Goal: Task Accomplishment & Management: Complete application form

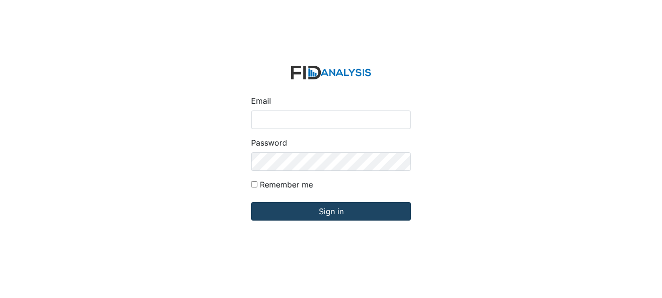
type input "[EMAIL_ADDRESS][DOMAIN_NAME]"
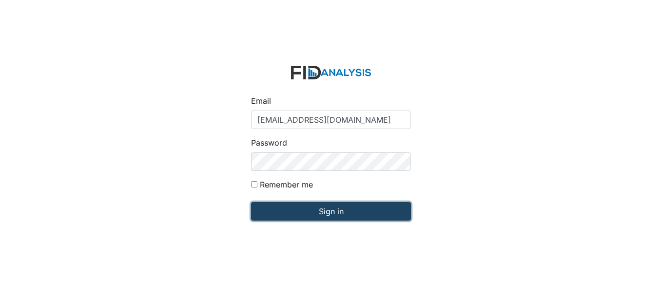
click at [335, 210] on input "Sign in" at bounding box center [331, 211] width 160 height 19
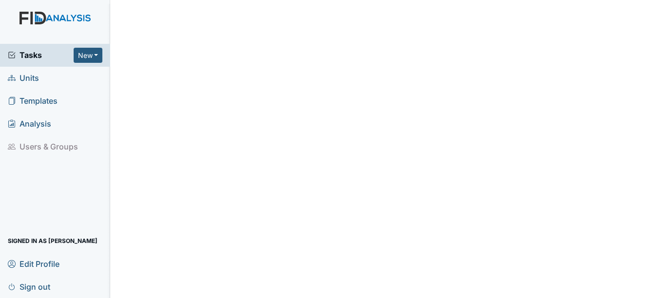
click at [20, 73] on span "Units" at bounding box center [23, 78] width 31 height 15
click at [37, 78] on span "Units" at bounding box center [23, 78] width 31 height 15
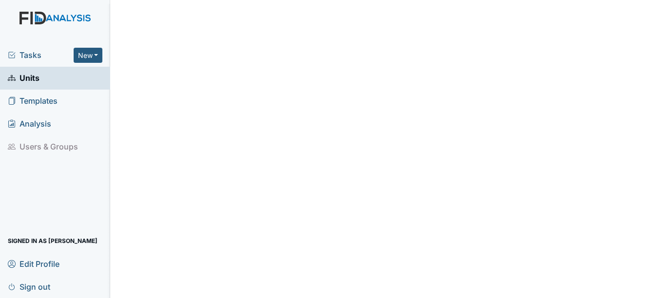
click at [30, 81] on span "Units" at bounding box center [24, 78] width 32 height 15
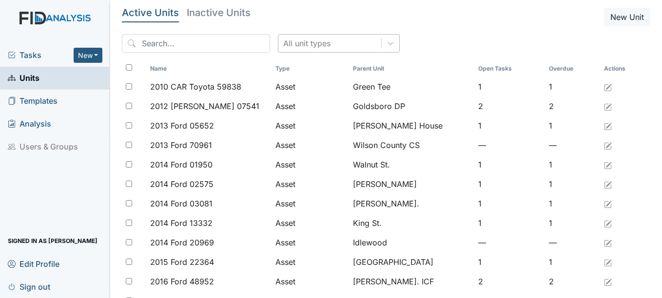
click at [333, 46] on div "All unit types" at bounding box center [329, 44] width 103 height 18
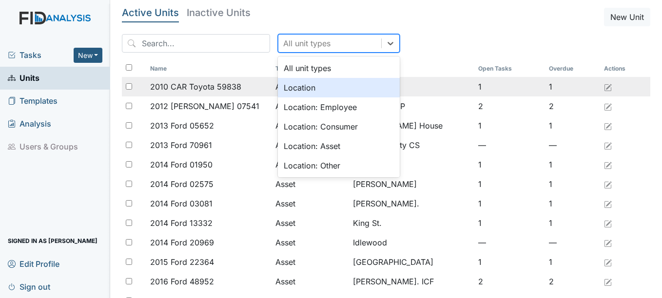
click at [287, 92] on div "Location" at bounding box center [339, 88] width 122 height 20
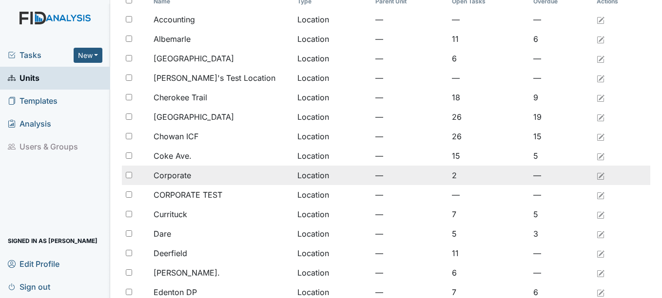
scroll to position [195, 0]
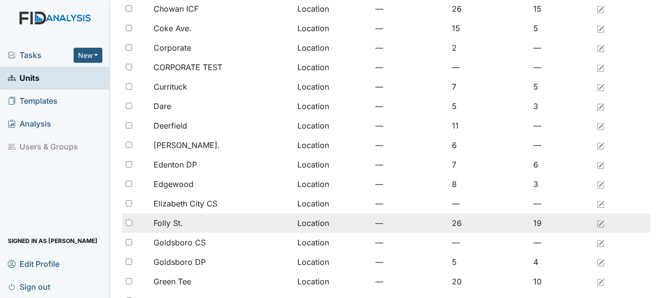
click at [176, 225] on span "Folly St." at bounding box center [168, 223] width 29 height 12
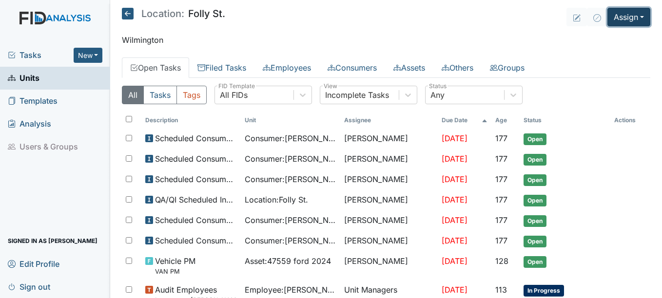
click at [616, 10] on button "Assign" at bounding box center [629, 17] width 43 height 19
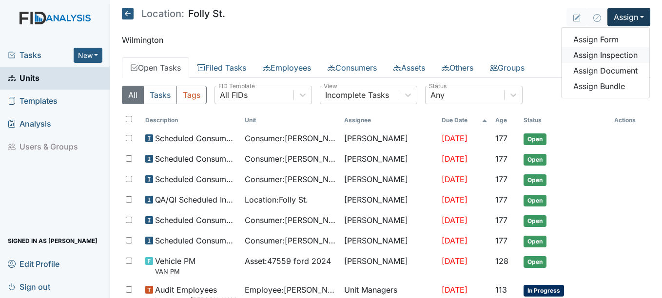
click at [611, 53] on link "Assign Inspection" at bounding box center [606, 55] width 88 height 16
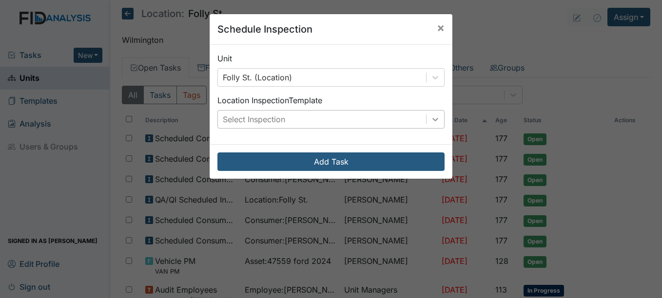
click at [433, 120] on icon at bounding box center [435, 119] width 6 height 3
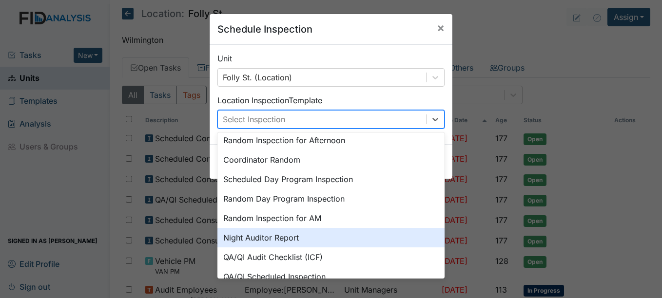
scroll to position [119, 0]
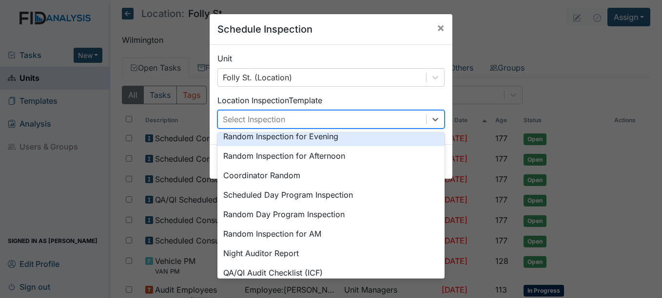
click at [326, 137] on div "Random Inspection for Evening" at bounding box center [330, 137] width 227 height 20
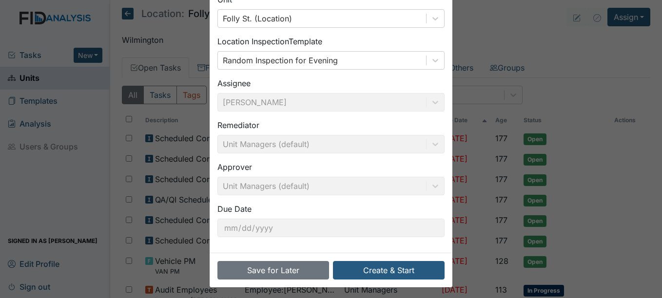
scroll to position [62, 0]
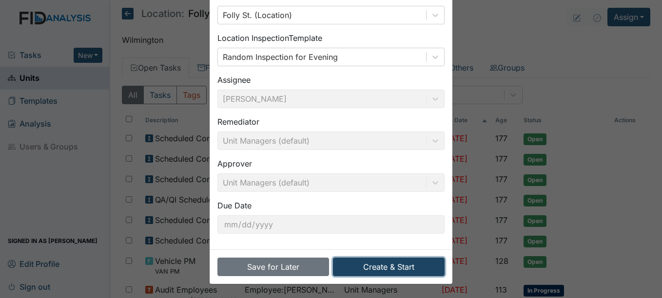
click at [386, 264] on button "Create & Start" at bounding box center [389, 267] width 112 height 19
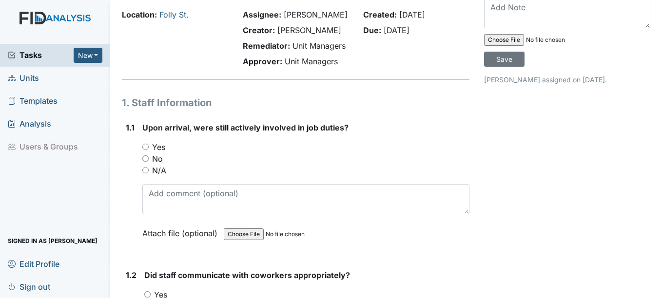
scroll to position [98, 0]
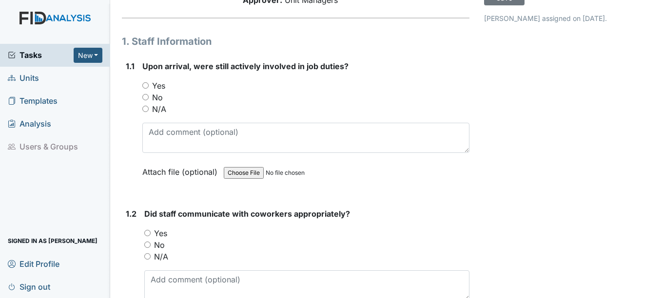
click at [145, 89] on input "Yes" at bounding box center [145, 85] width 6 height 6
radio input "true"
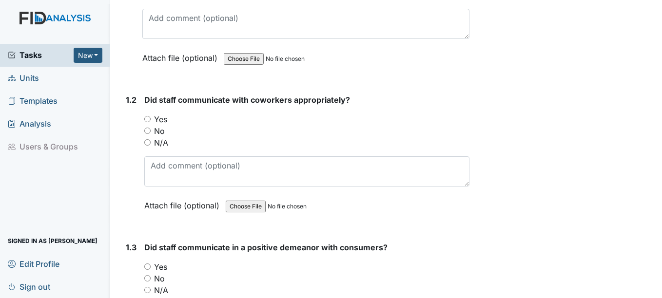
scroll to position [244, 0]
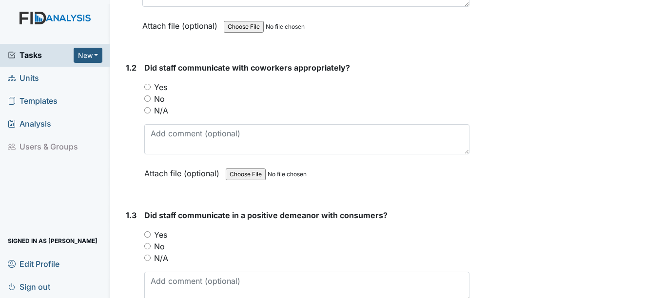
click at [145, 90] on input "Yes" at bounding box center [147, 87] width 6 height 6
radio input "true"
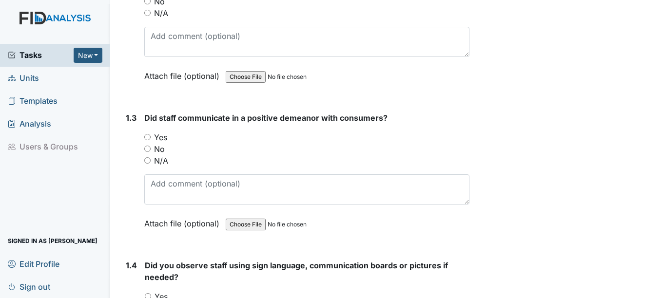
scroll to position [390, 0]
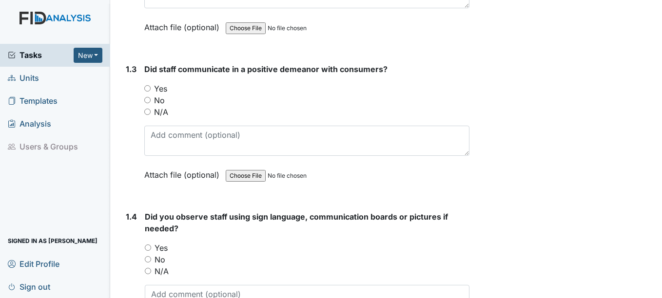
click at [150, 92] on input "Yes" at bounding box center [147, 88] width 6 height 6
radio input "true"
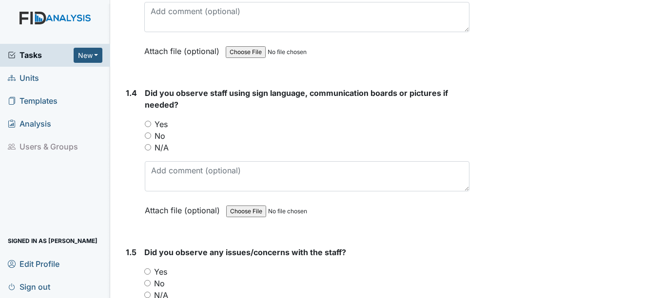
scroll to position [536, 0]
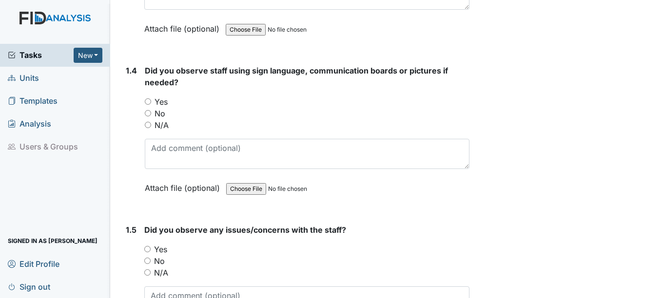
click at [146, 117] on input "No" at bounding box center [148, 113] width 6 height 6
radio input "true"
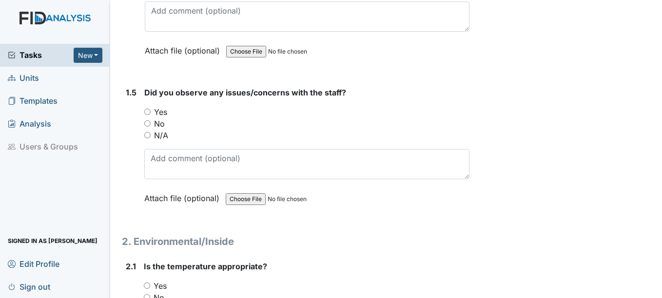
scroll to position [683, 0]
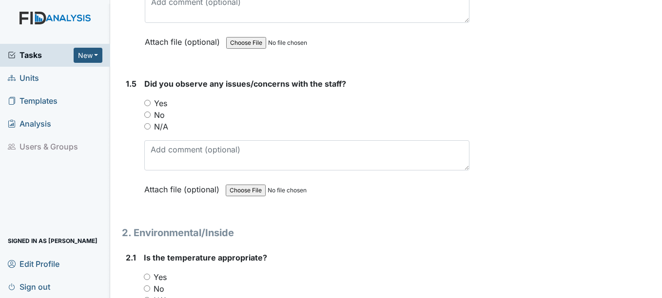
click at [147, 118] on input "No" at bounding box center [147, 115] width 6 height 6
radio input "true"
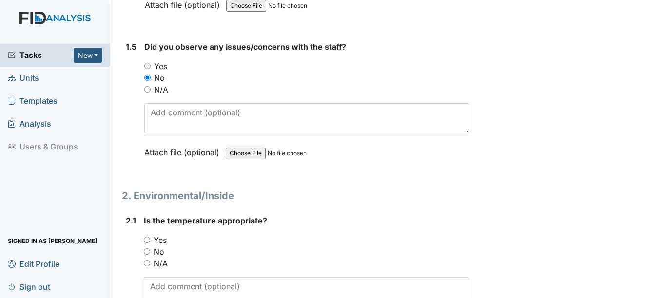
scroll to position [829, 0]
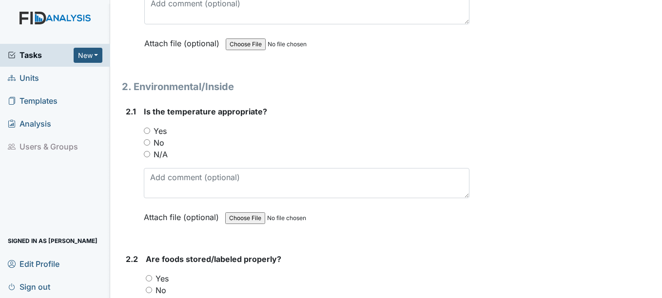
click at [148, 134] on input "Yes" at bounding box center [147, 131] width 6 height 6
radio input "true"
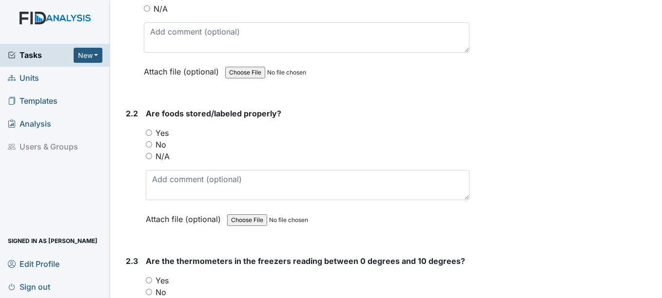
scroll to position [975, 0]
click at [150, 136] on input "Yes" at bounding box center [149, 132] width 6 height 6
radio input "true"
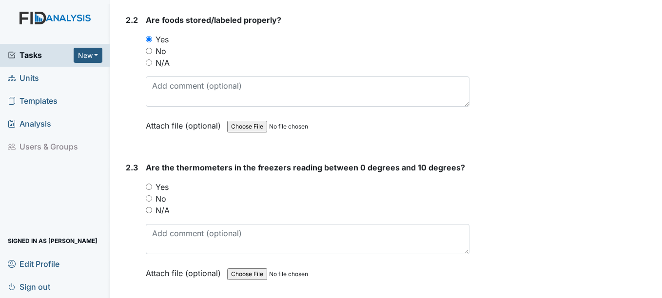
scroll to position [1121, 0]
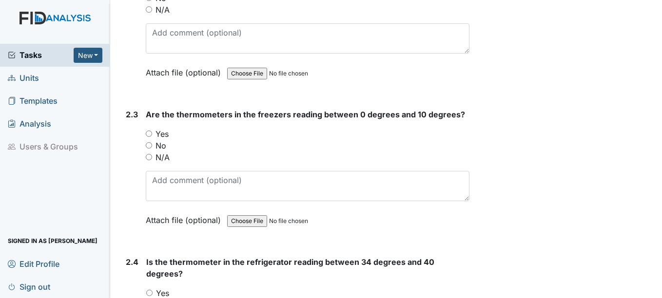
click at [150, 140] on div "Yes" at bounding box center [307, 134] width 323 height 12
click at [149, 137] on input "Yes" at bounding box center [149, 134] width 6 height 6
radio input "true"
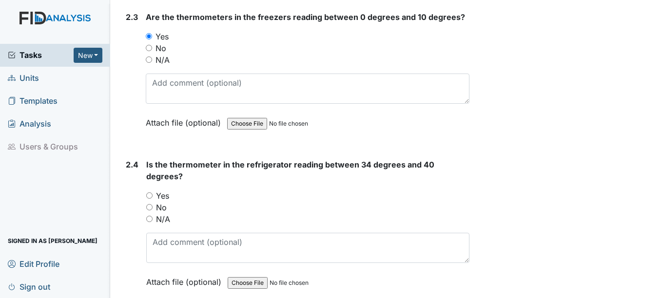
scroll to position [1268, 0]
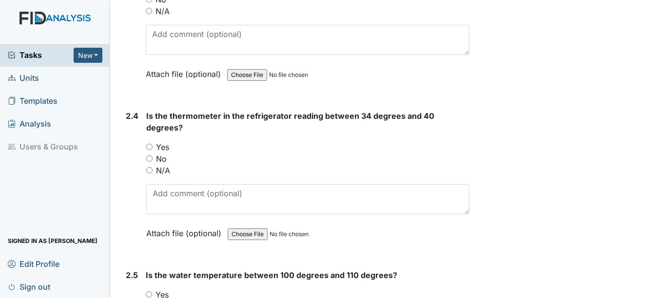
click at [149, 153] on div "Yes" at bounding box center [307, 147] width 323 height 12
click at [151, 150] on input "Yes" at bounding box center [149, 147] width 6 height 6
radio input "true"
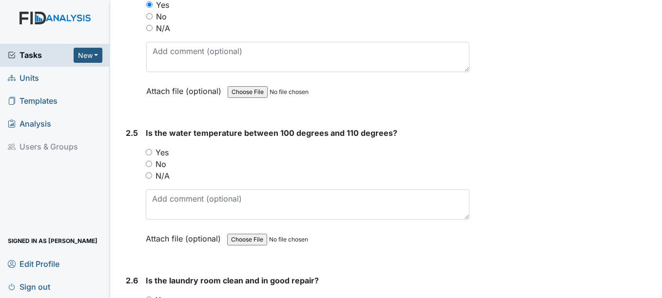
scroll to position [1414, 0]
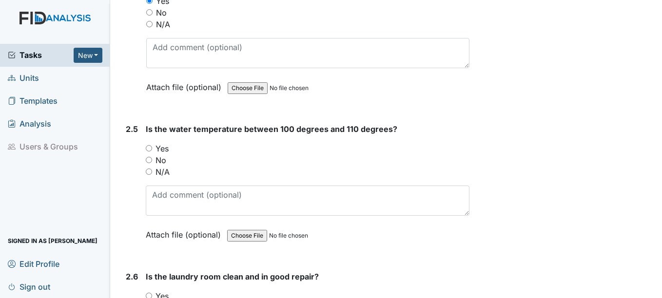
click at [151, 152] on input "Yes" at bounding box center [149, 148] width 6 height 6
radio input "true"
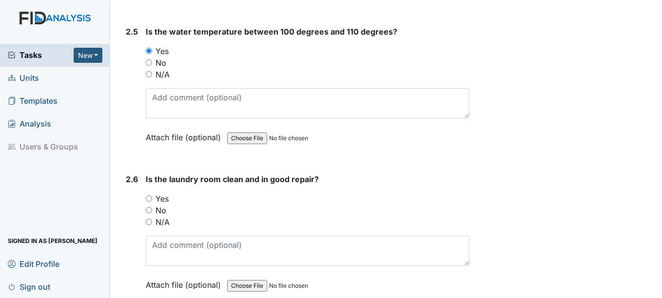
click at [150, 202] on input "Yes" at bounding box center [149, 199] width 6 height 6
radio input "true"
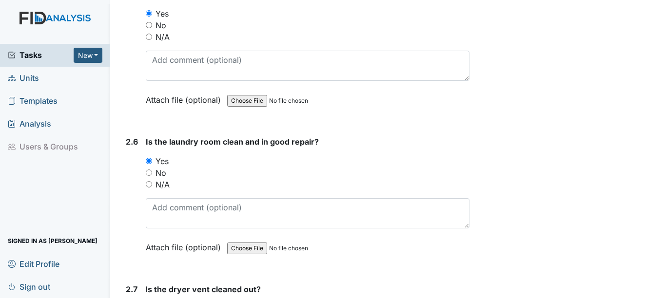
scroll to position [1658, 0]
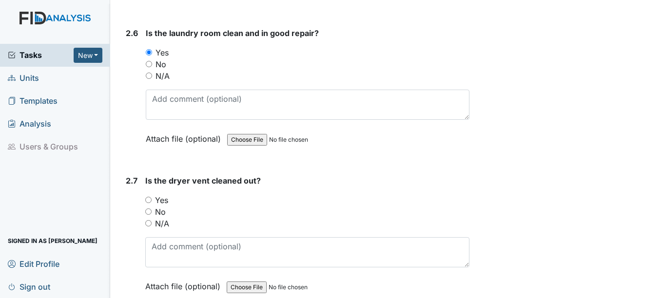
click at [150, 203] on input "Yes" at bounding box center [148, 200] width 6 height 6
radio input "true"
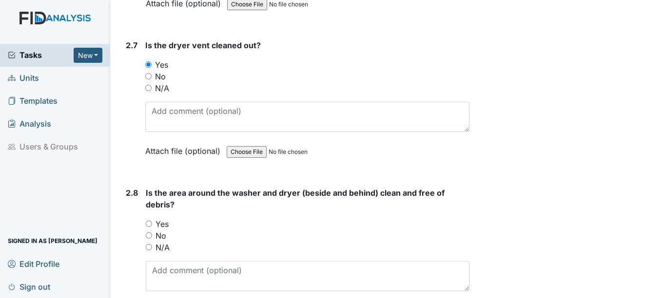
scroll to position [1804, 0]
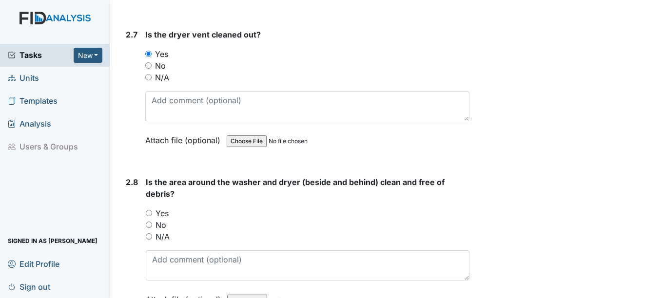
click at [151, 199] on span "Is the area around the washer and dryer (beside and behind) clean and free of d…" at bounding box center [295, 187] width 299 height 21
click at [150, 216] on input "Yes" at bounding box center [149, 213] width 6 height 6
radio input "true"
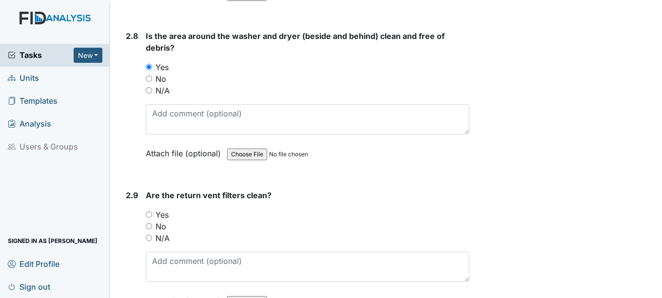
scroll to position [1999, 0]
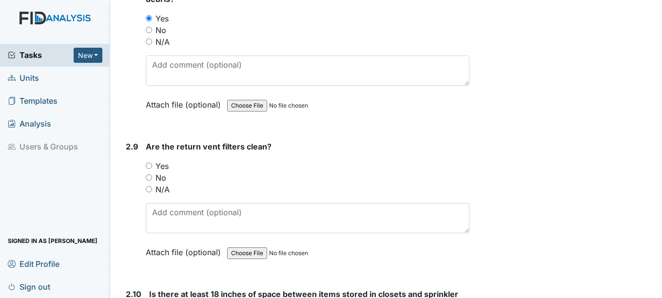
click at [149, 172] on div "Yes" at bounding box center [307, 166] width 323 height 12
click at [149, 169] on input "Yes" at bounding box center [149, 166] width 6 height 6
radio input "true"
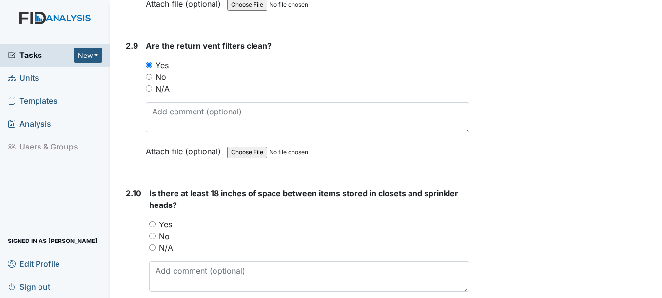
scroll to position [2145, 0]
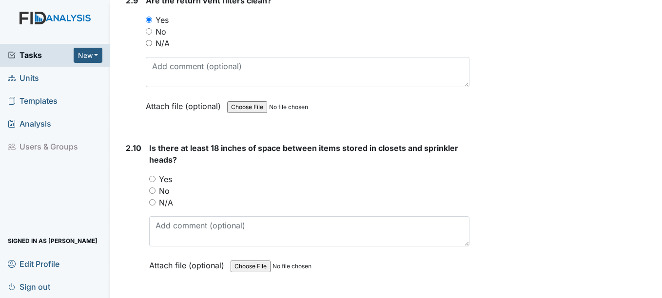
click at [151, 185] on div "Yes" at bounding box center [309, 180] width 320 height 12
click at [152, 185] on div "Yes" at bounding box center [309, 180] width 320 height 12
click at [153, 182] on input "Yes" at bounding box center [152, 179] width 6 height 6
radio input "true"
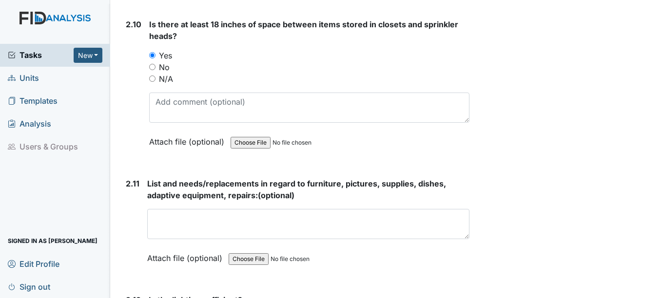
scroll to position [2292, 0]
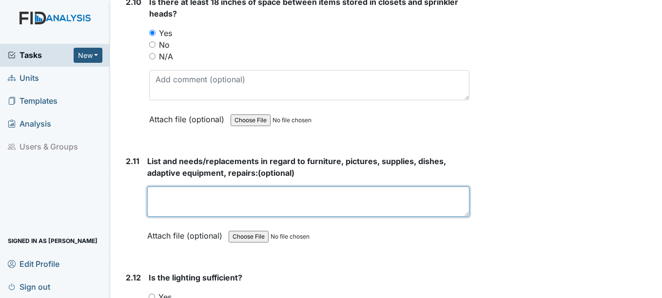
click at [157, 204] on textarea at bounding box center [308, 202] width 322 height 30
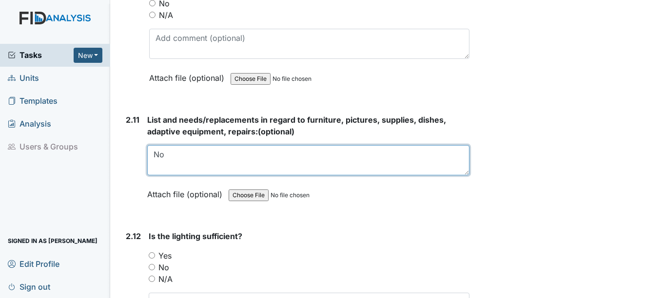
scroll to position [2389, 0]
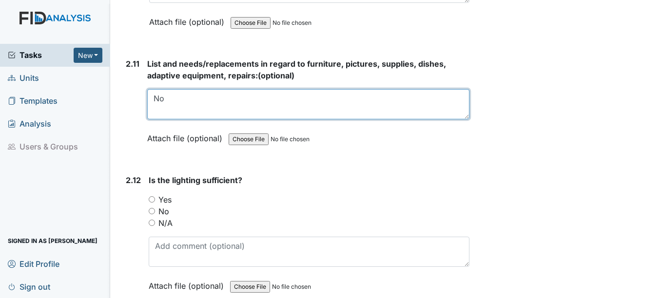
type textarea "No"
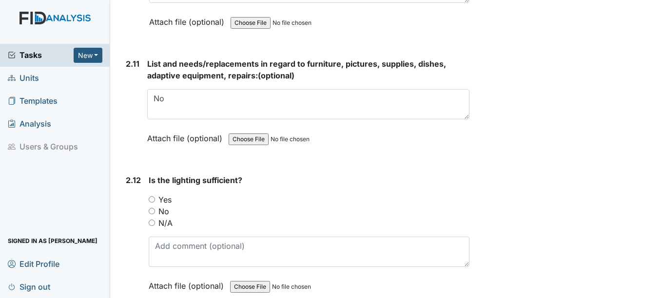
click at [151, 203] on input "Yes" at bounding box center [152, 199] width 6 height 6
radio input "true"
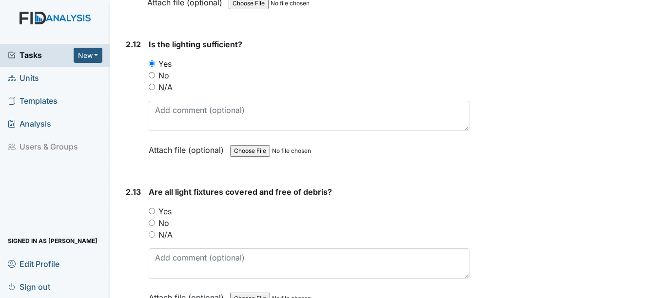
scroll to position [2535, 0]
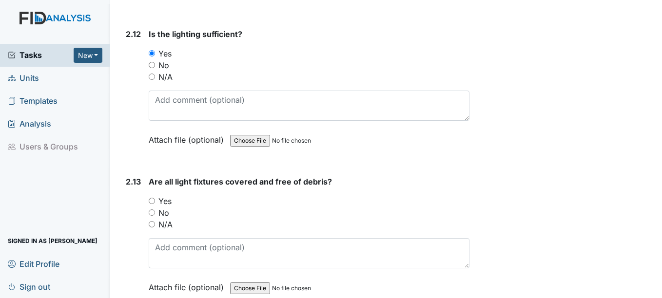
click at [151, 204] on input "Yes" at bounding box center [152, 201] width 6 height 6
radio input "true"
click at [147, 210] on div "2.13 Are all light fixtures covered and free of debris? You must select one of …" at bounding box center [295, 242] width 347 height 132
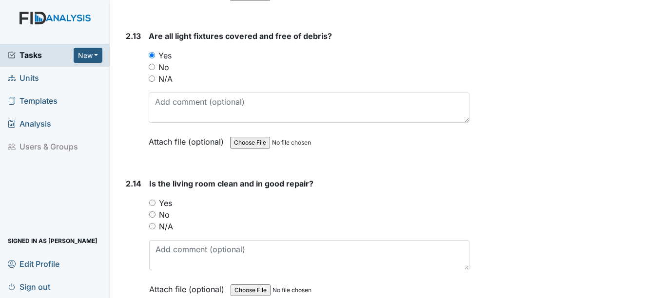
scroll to position [2682, 0]
click at [154, 206] on input "Yes" at bounding box center [152, 202] width 6 height 6
radio input "true"
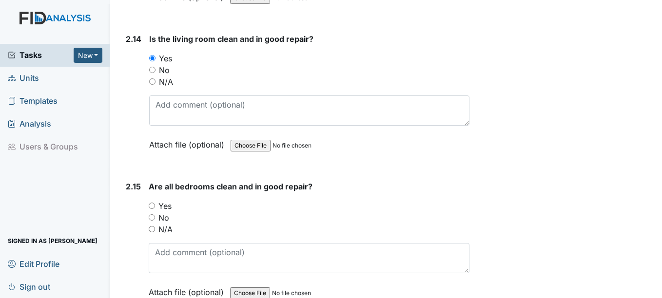
scroll to position [2877, 0]
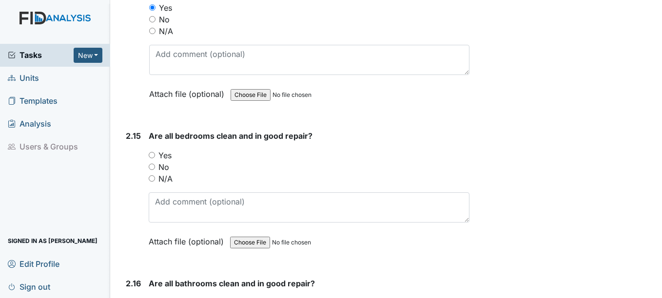
click at [152, 158] on input "Yes" at bounding box center [152, 155] width 6 height 6
radio input "true"
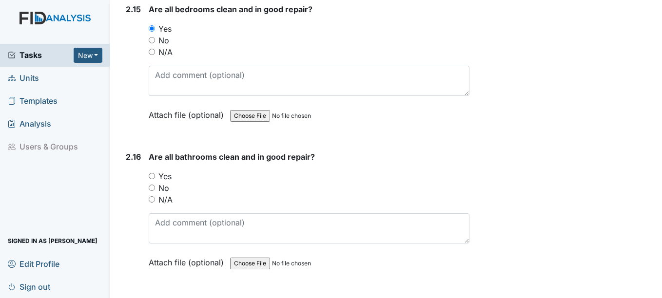
scroll to position [3023, 0]
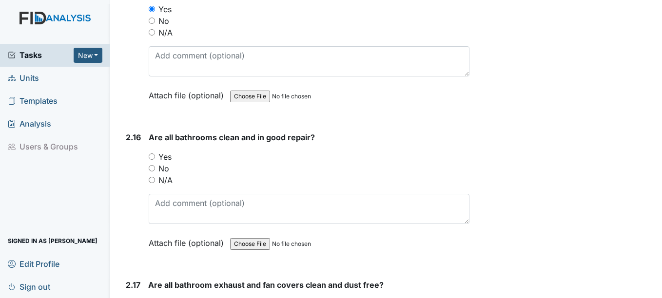
click at [151, 160] on input "Yes" at bounding box center [152, 157] width 6 height 6
radio input "true"
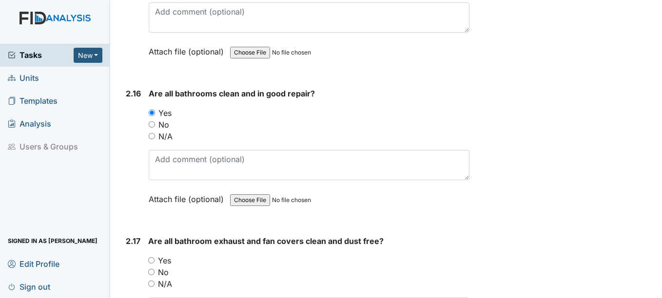
scroll to position [3169, 0]
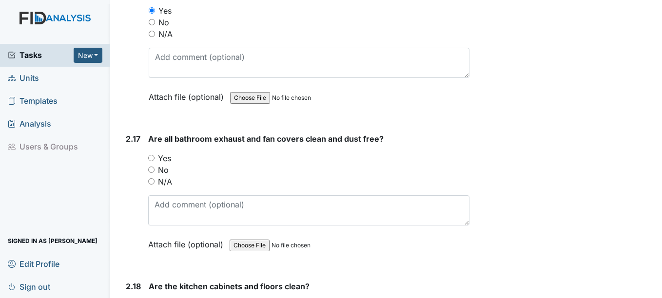
click at [154, 161] on input "Yes" at bounding box center [151, 158] width 6 height 6
radio input "true"
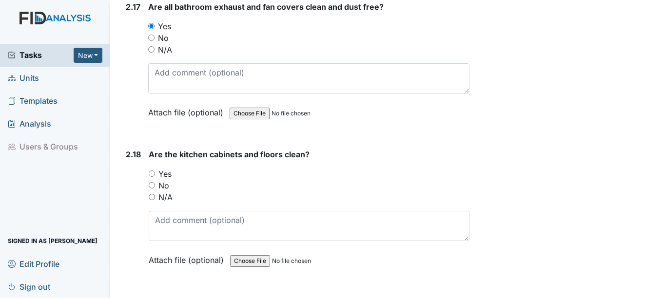
scroll to position [3315, 0]
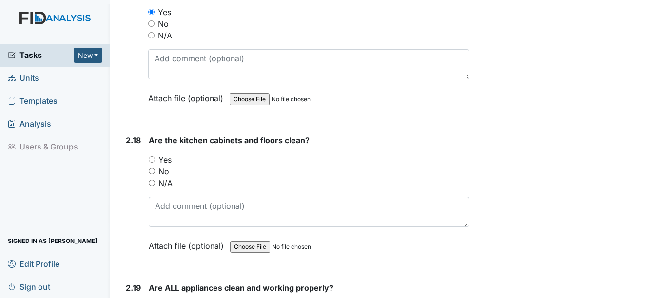
click at [154, 163] on input "Yes" at bounding box center [152, 160] width 6 height 6
radio input "true"
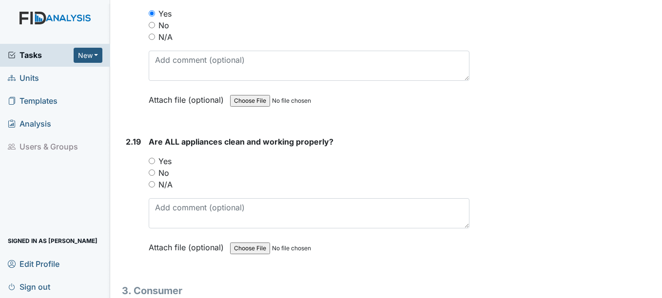
click at [155, 164] on input "Yes" at bounding box center [152, 161] width 6 height 6
radio input "true"
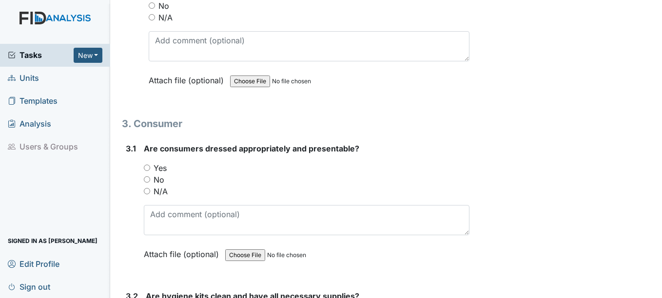
scroll to position [3657, 0]
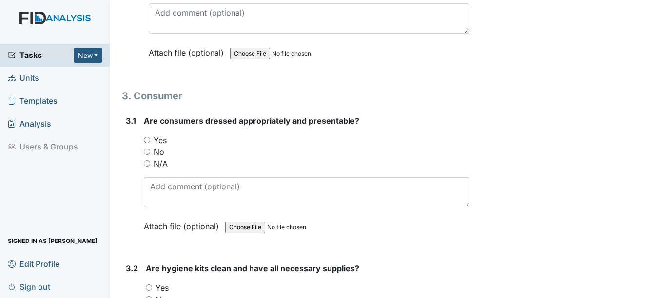
click at [144, 146] on div "Yes" at bounding box center [306, 141] width 325 height 12
click at [148, 143] on input "Yes" at bounding box center [147, 140] width 6 height 6
radio input "true"
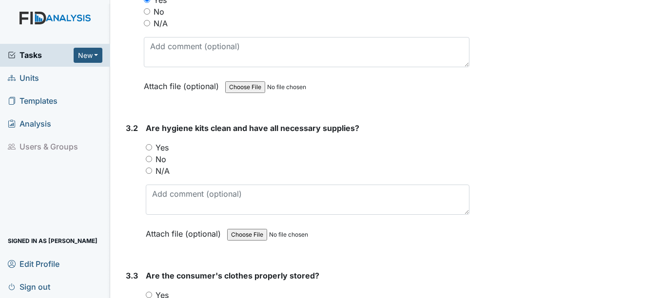
scroll to position [3803, 0]
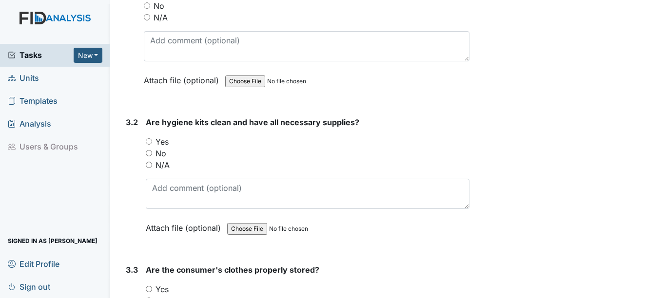
click at [148, 148] on div "Yes" at bounding box center [307, 142] width 323 height 12
click at [151, 145] on input "Yes" at bounding box center [149, 141] width 6 height 6
radio input "true"
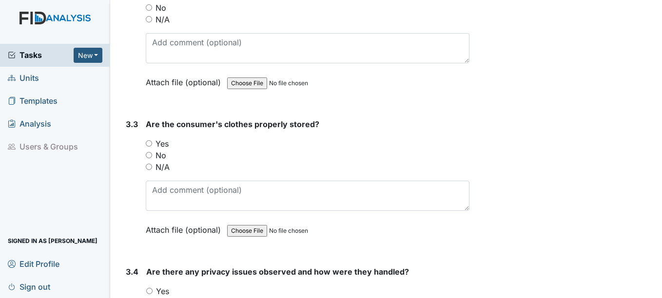
scroll to position [3949, 0]
click at [151, 149] on div "Yes" at bounding box center [307, 143] width 323 height 12
click at [151, 146] on input "Yes" at bounding box center [149, 143] width 6 height 6
radio input "true"
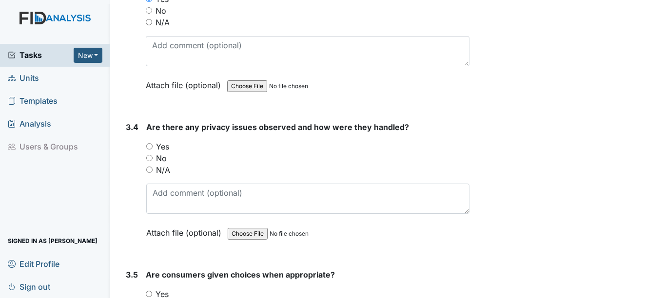
scroll to position [4096, 0]
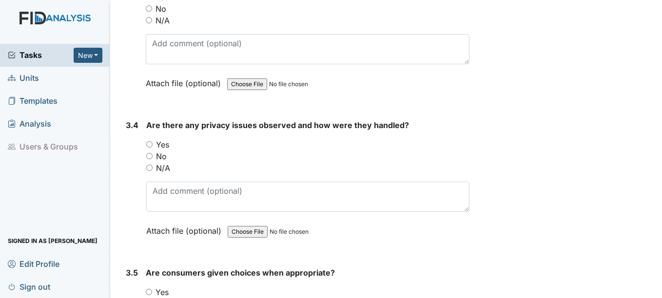
click at [149, 148] on input "Yes" at bounding box center [149, 144] width 6 height 6
radio input "true"
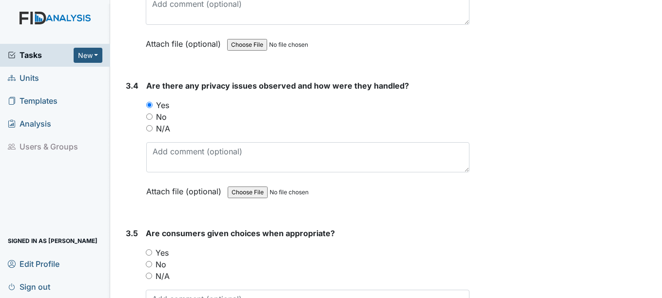
scroll to position [4193, 0]
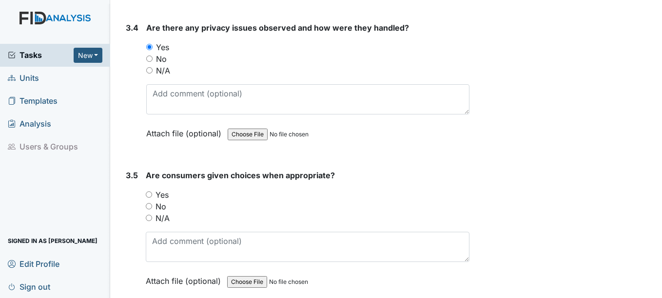
click at [148, 198] on input "Yes" at bounding box center [149, 195] width 6 height 6
radio input "true"
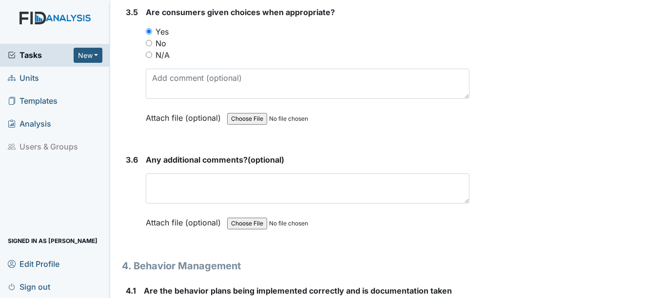
scroll to position [4339, 0]
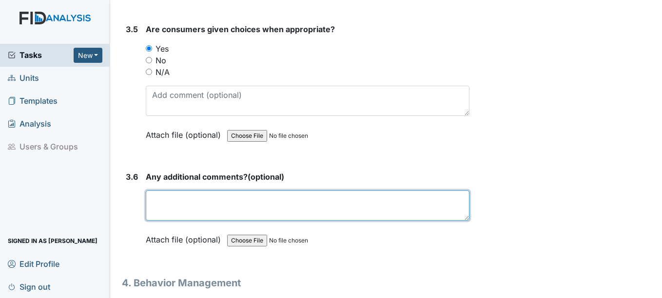
click at [154, 205] on textarea at bounding box center [307, 206] width 323 height 30
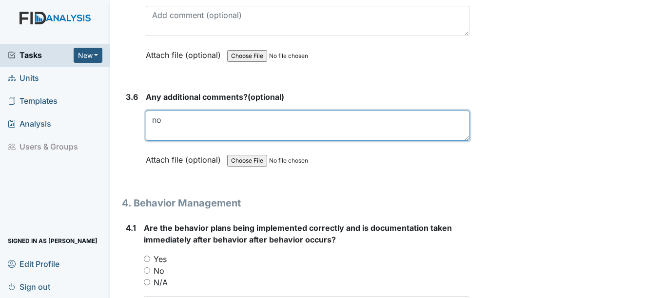
scroll to position [4437, 0]
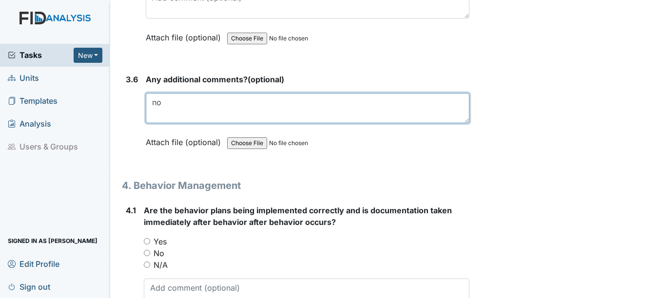
type textarea "no"
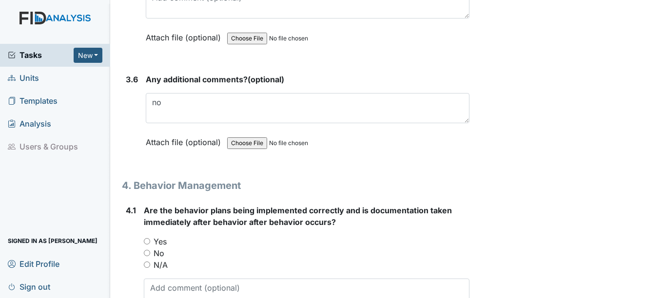
click at [149, 256] on input "No" at bounding box center [147, 253] width 6 height 6
radio input "true"
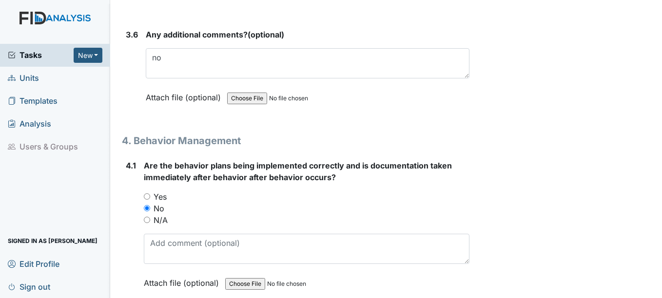
scroll to position [4583, 0]
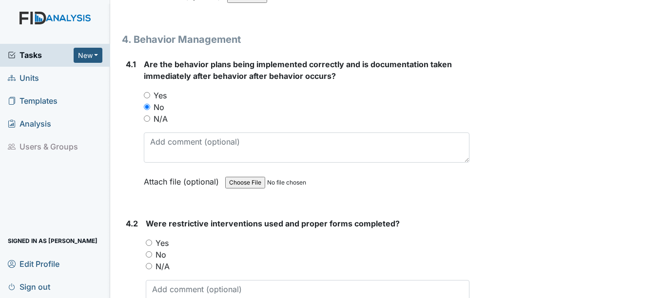
click at [150, 270] on input "N/A" at bounding box center [149, 266] width 6 height 6
radio input "true"
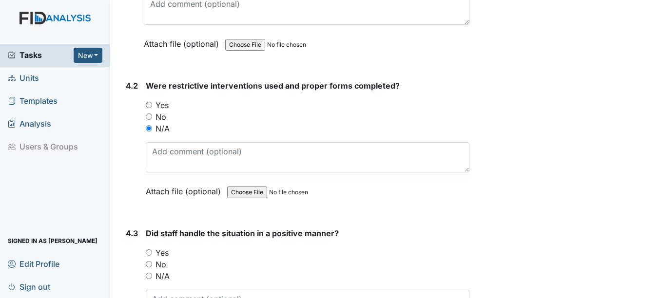
scroll to position [4729, 0]
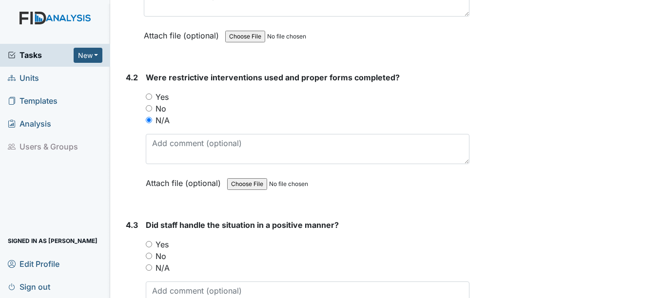
click at [150, 271] on input "N/A" at bounding box center [149, 268] width 6 height 6
radio input "true"
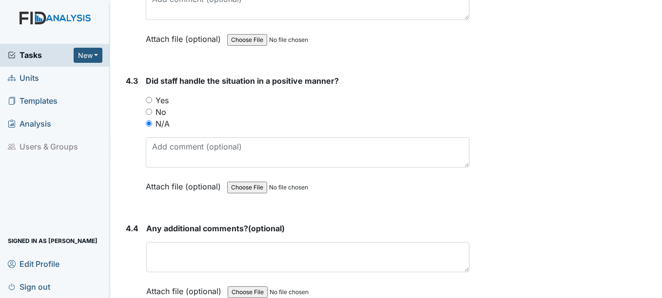
scroll to position [4876, 0]
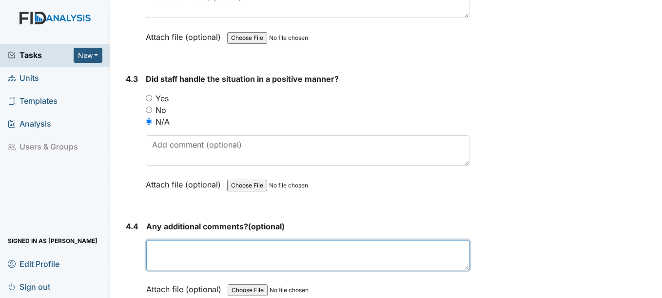
click at [157, 269] on textarea at bounding box center [307, 255] width 323 height 30
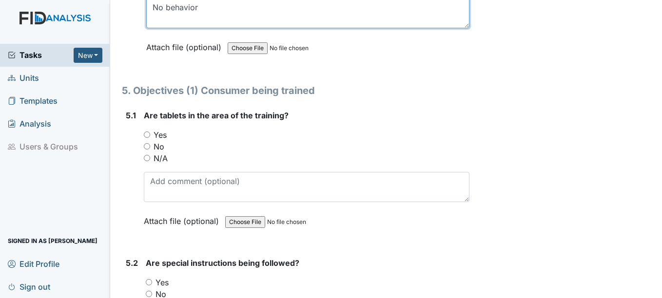
scroll to position [5119, 0]
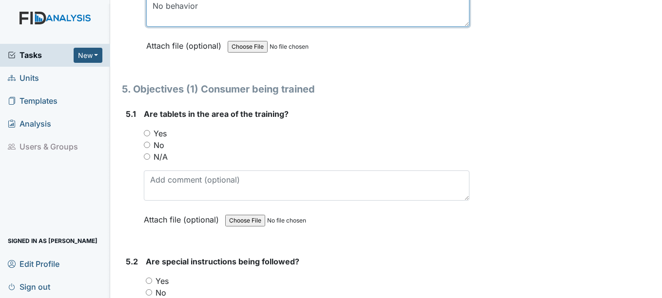
type textarea "No behavior"
click at [146, 137] on input "Yes" at bounding box center [147, 133] width 6 height 6
radio input "true"
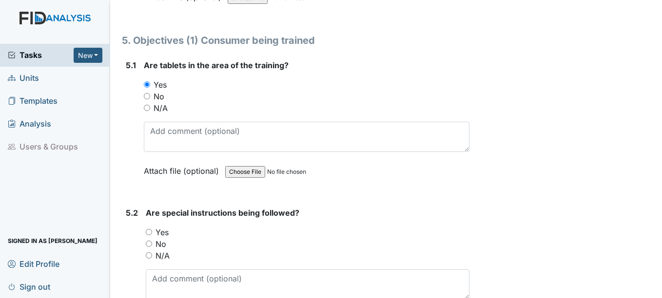
scroll to position [5217, 0]
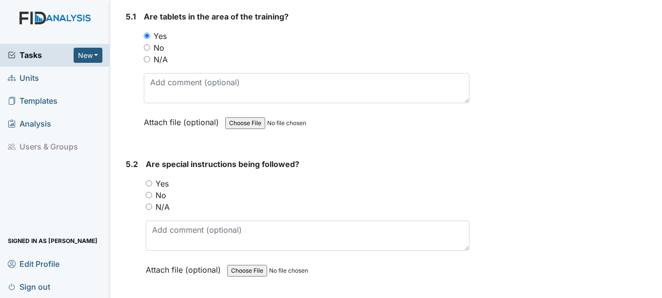
click at [147, 187] on input "Yes" at bounding box center [149, 183] width 6 height 6
radio input "true"
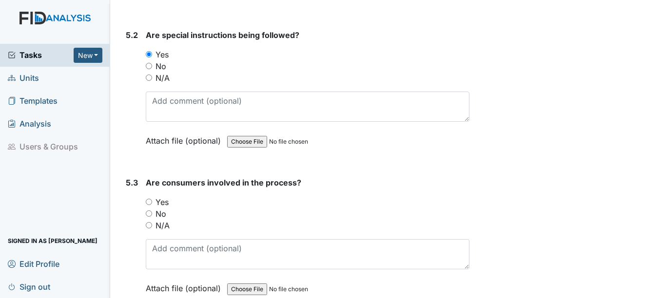
scroll to position [5363, 0]
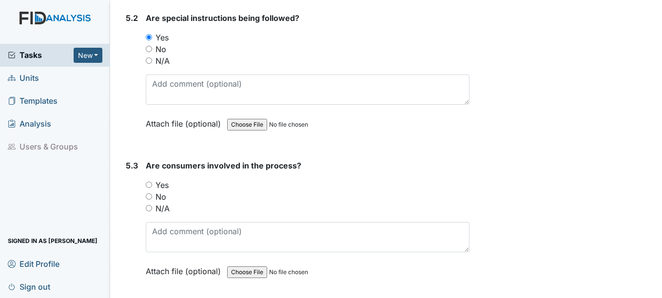
click at [149, 188] on input "Yes" at bounding box center [149, 185] width 6 height 6
radio input "true"
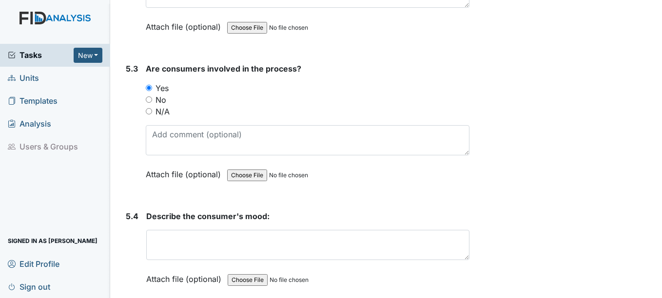
scroll to position [5461, 0]
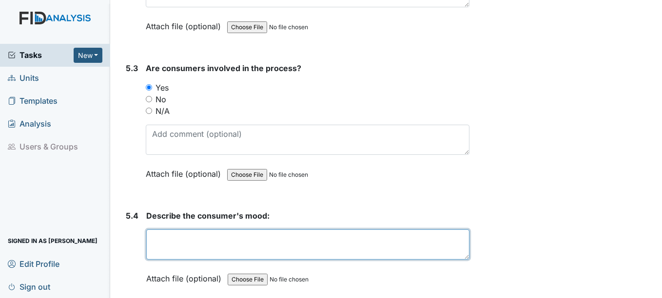
click at [159, 255] on textarea at bounding box center [307, 245] width 323 height 30
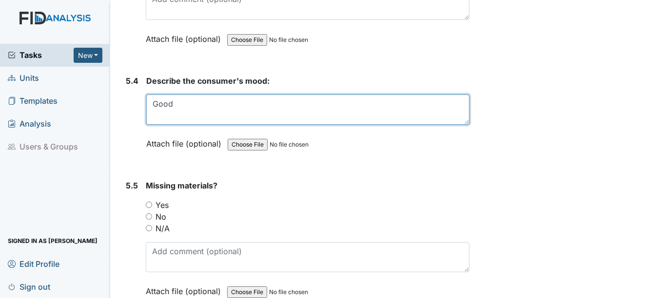
scroll to position [5607, 0]
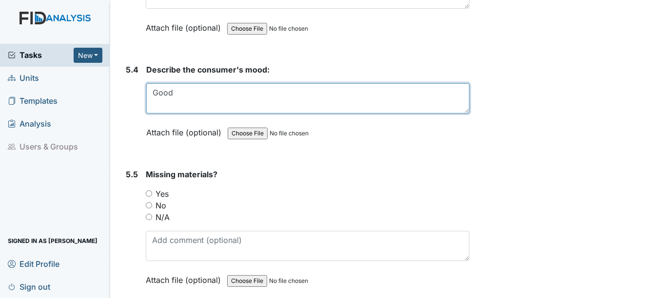
type textarea "Good"
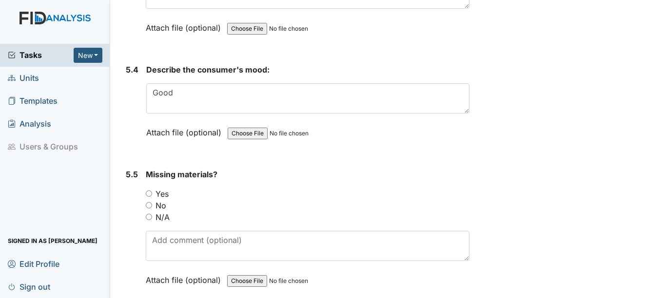
click at [152, 209] on input "No" at bounding box center [149, 205] width 6 height 6
radio input "true"
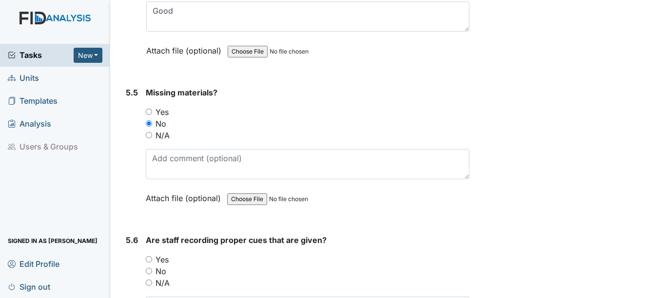
scroll to position [5705, 0]
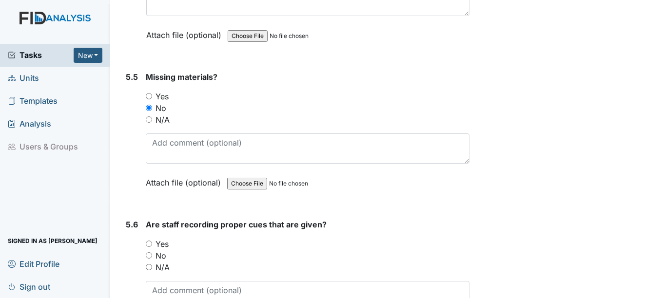
click at [148, 247] on input "Yes" at bounding box center [149, 244] width 6 height 6
radio input "true"
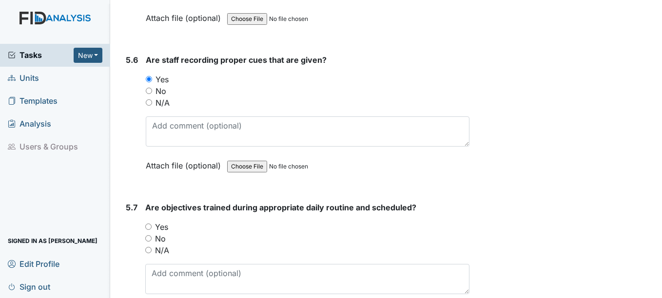
scroll to position [5900, 0]
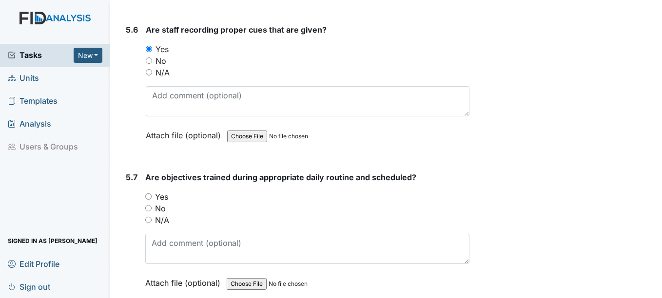
click at [148, 200] on input "Yes" at bounding box center [148, 197] width 6 height 6
radio input "true"
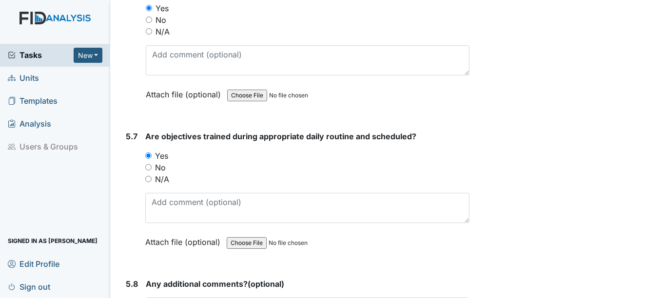
scroll to position [5997, 0]
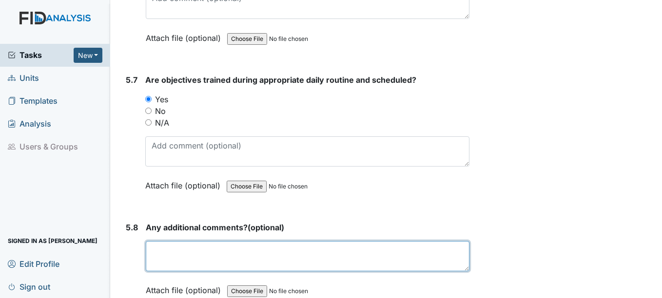
click at [166, 271] on textarea at bounding box center [307, 256] width 323 height 30
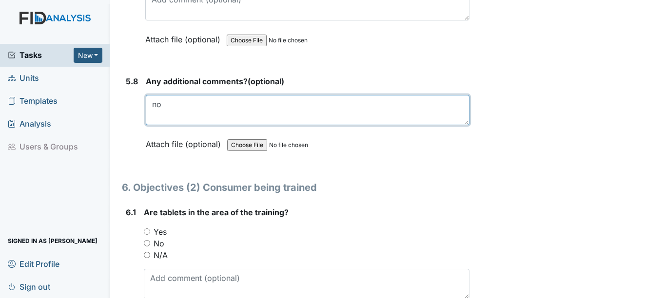
type textarea "no"
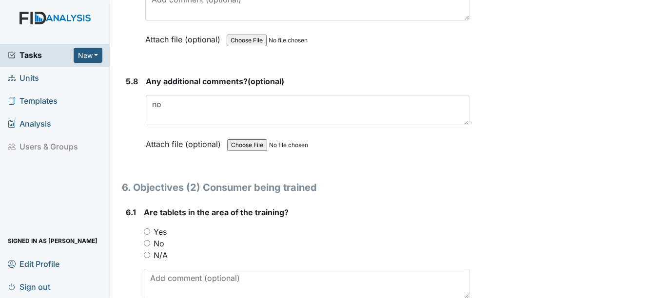
click at [146, 235] on input "Yes" at bounding box center [147, 232] width 6 height 6
radio input "true"
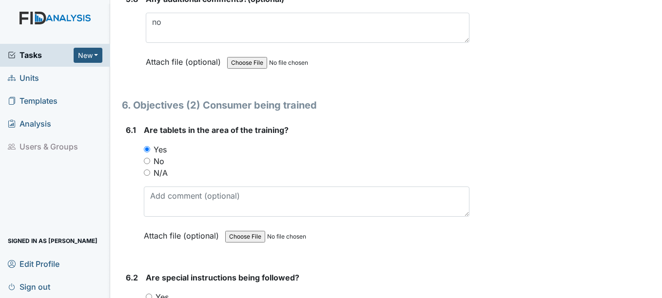
scroll to position [6338, 0]
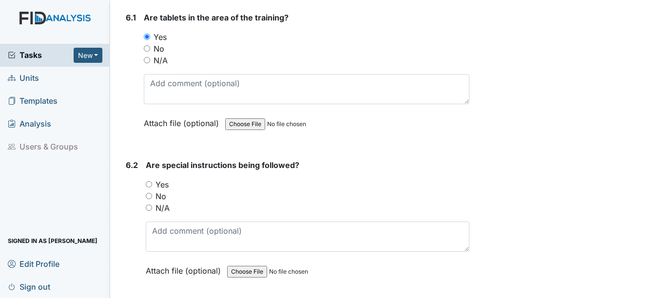
click at [151, 188] on input "Yes" at bounding box center [149, 184] width 6 height 6
radio input "true"
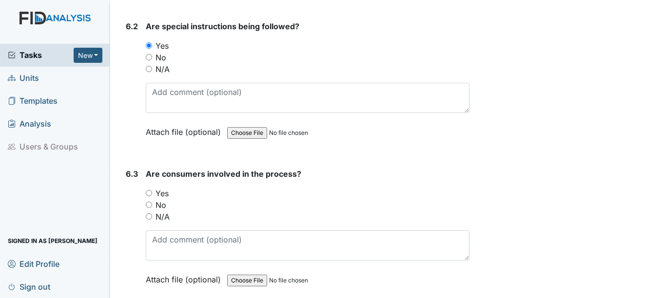
scroll to position [6533, 0]
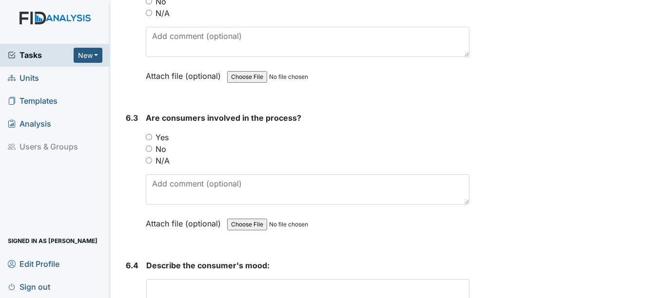
click at [151, 140] on input "Yes" at bounding box center [149, 137] width 6 height 6
radio input "true"
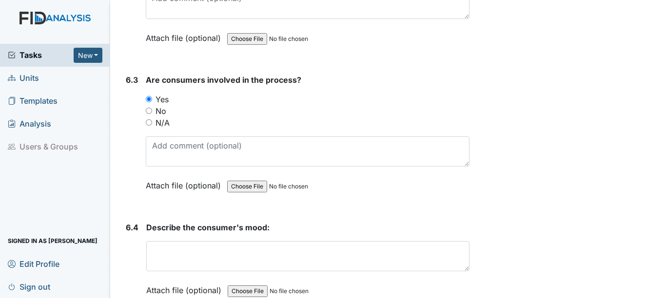
scroll to position [6631, 0]
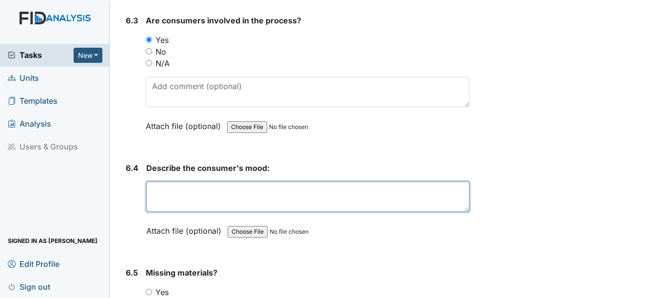
click at [175, 212] on textarea at bounding box center [307, 197] width 323 height 30
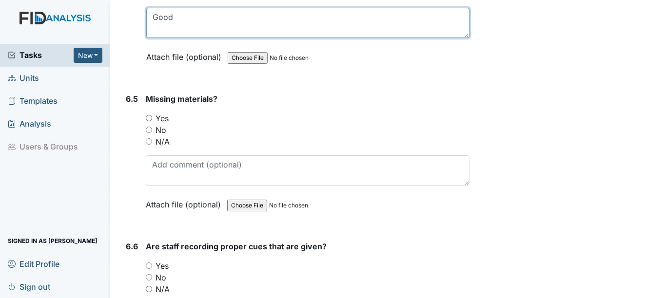
scroll to position [6826, 0]
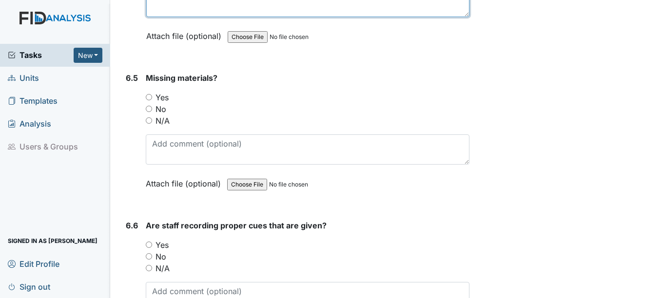
type textarea "Good"
click at [150, 112] on input "No" at bounding box center [149, 109] width 6 height 6
radio input "true"
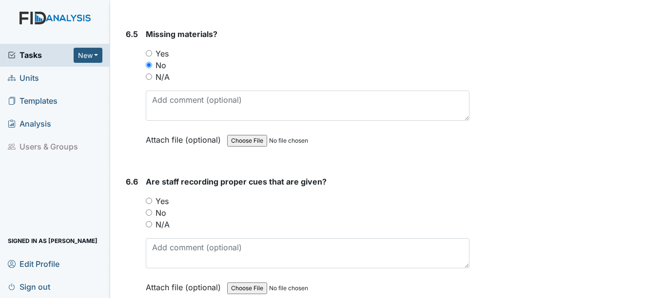
scroll to position [6923, 0]
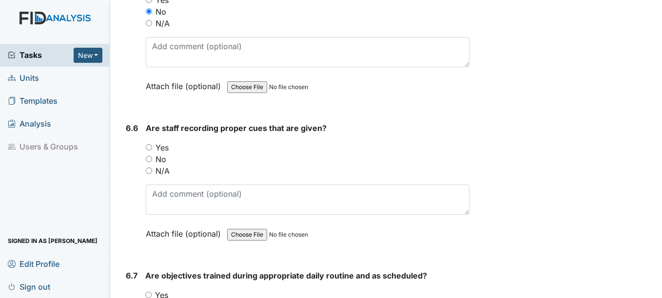
click at [150, 151] on input "Yes" at bounding box center [149, 147] width 6 height 6
radio input "true"
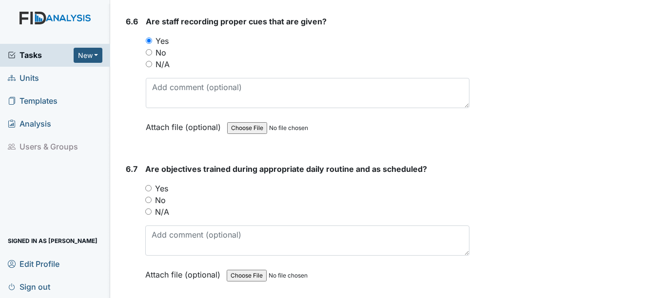
scroll to position [7070, 0]
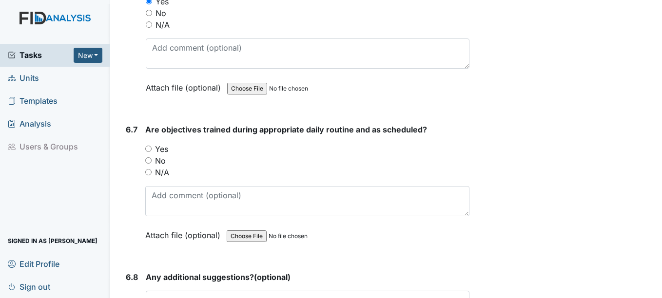
click at [151, 152] on input "Yes" at bounding box center [148, 149] width 6 height 6
radio input "true"
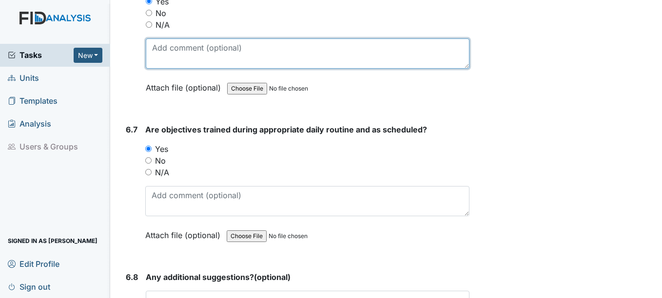
click at [162, 69] on textarea at bounding box center [307, 54] width 323 height 30
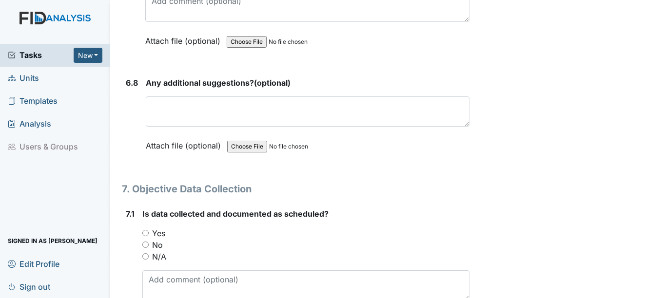
scroll to position [7265, 0]
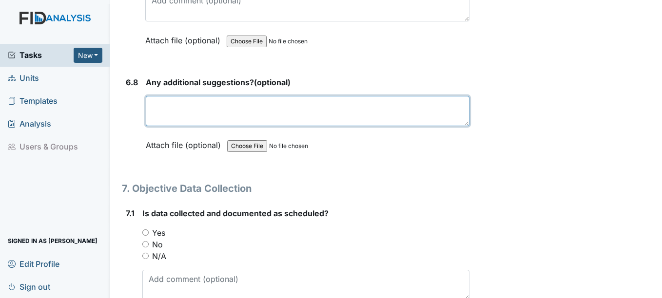
click at [205, 116] on textarea at bounding box center [307, 111] width 323 height 30
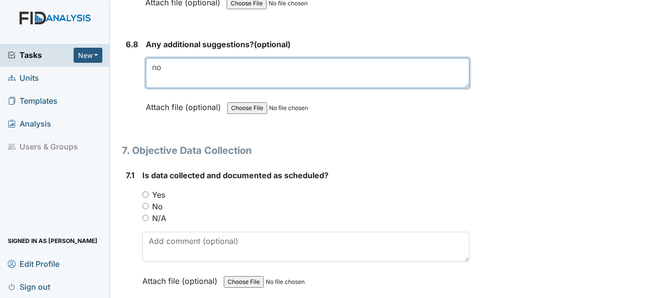
scroll to position [7362, 0]
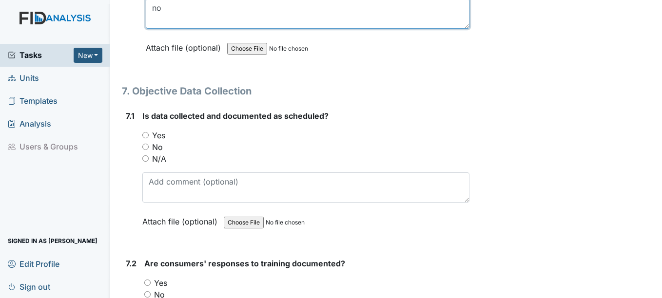
type textarea "no"
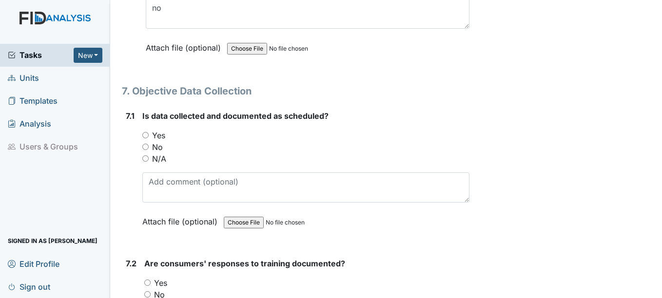
click at [147, 138] on input "Yes" at bounding box center [145, 135] width 6 height 6
radio input "true"
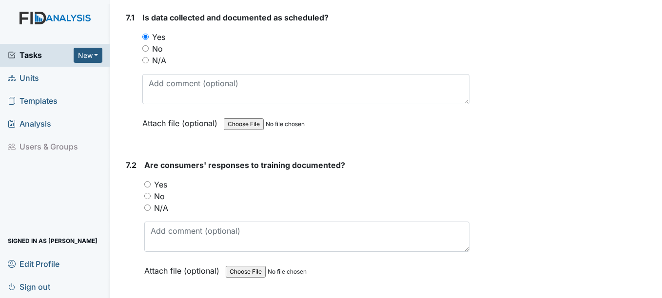
scroll to position [7460, 0]
click at [147, 189] on input "Yes" at bounding box center [147, 185] width 6 height 6
radio input "true"
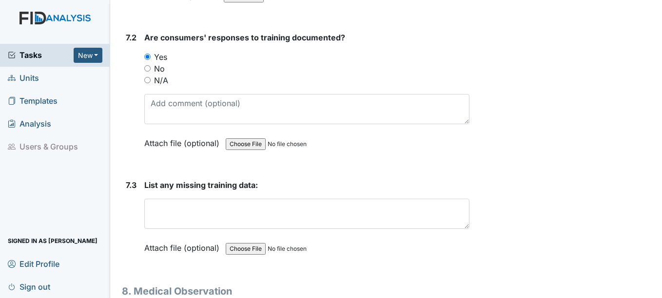
scroll to position [7606, 0]
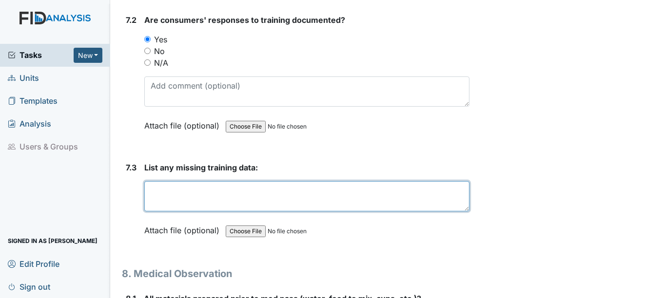
click at [165, 212] on textarea at bounding box center [306, 196] width 325 height 30
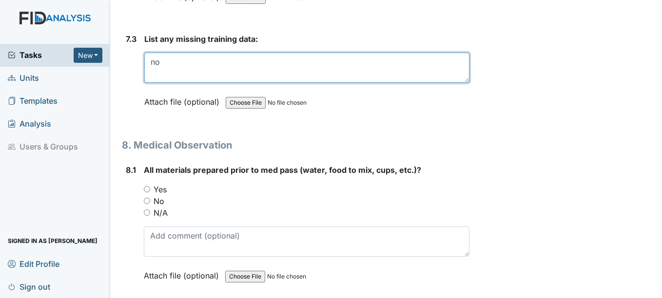
scroll to position [7752, 0]
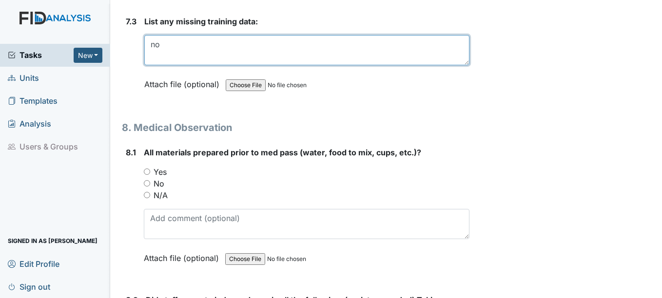
type textarea "no"
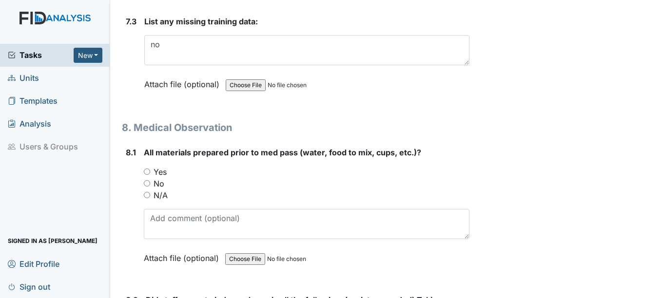
click at [149, 175] on input "Yes" at bounding box center [147, 172] width 6 height 6
radio input "true"
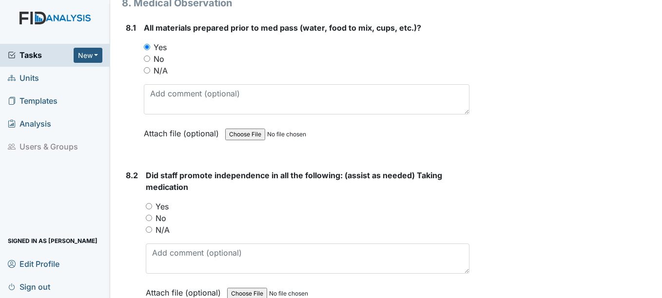
scroll to position [7899, 0]
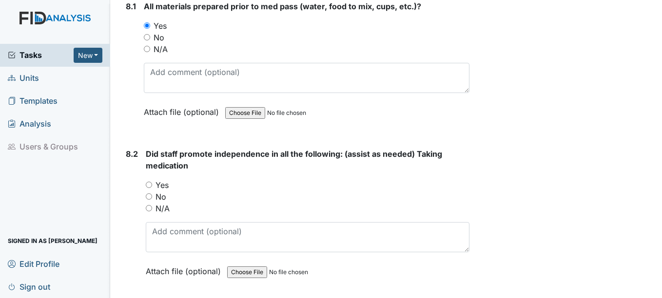
click at [149, 172] on strong "Did staff promote independence in all the following: (assist as needed) Taking …" at bounding box center [307, 159] width 323 height 23
click at [151, 188] on input "Yes" at bounding box center [149, 185] width 6 height 6
radio input "true"
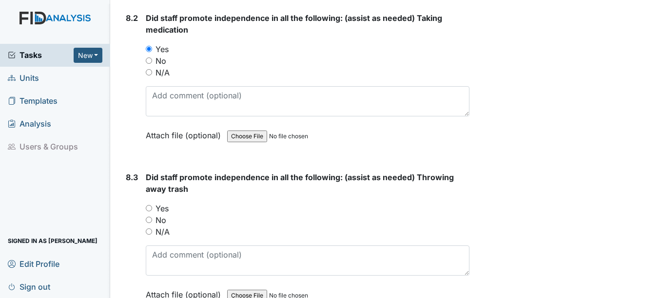
scroll to position [8045, 0]
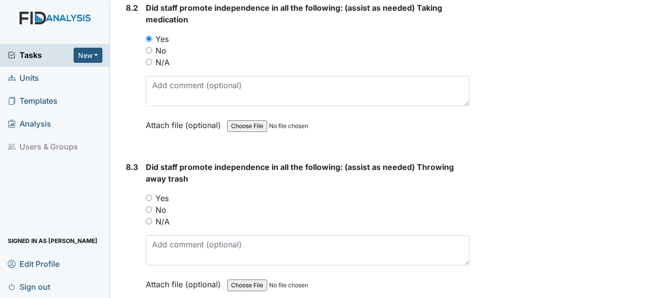
click at [149, 201] on input "Yes" at bounding box center [149, 198] width 6 height 6
radio input "true"
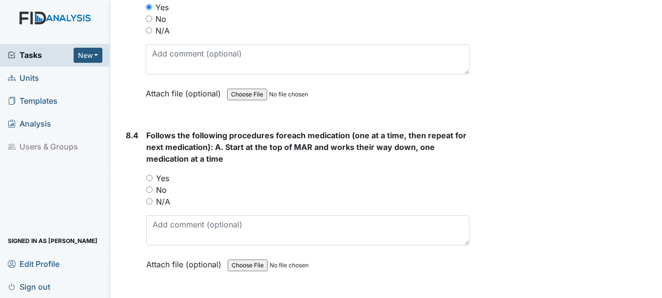
scroll to position [8240, 0]
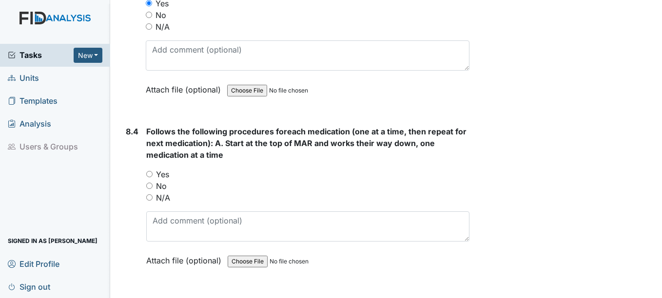
click at [153, 177] on input "Yes" at bounding box center [149, 174] width 6 height 6
radio input "true"
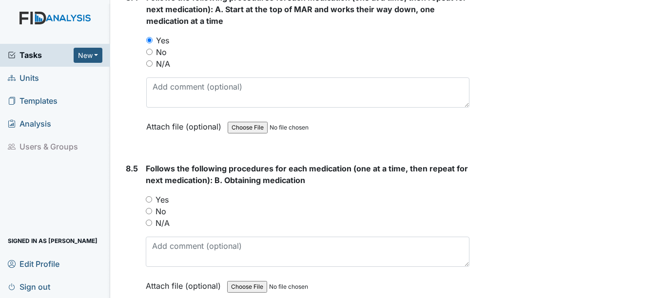
scroll to position [8386, 0]
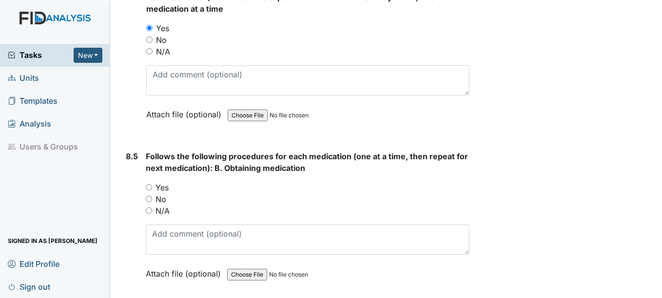
click at [153, 194] on div "Yes" at bounding box center [307, 188] width 323 height 12
click at [152, 191] on input "Yes" at bounding box center [149, 187] width 6 height 6
radio input "true"
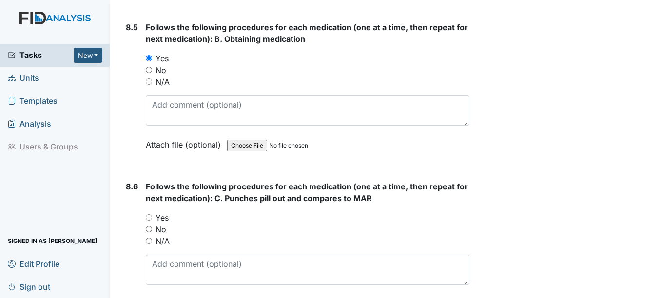
scroll to position [8532, 0]
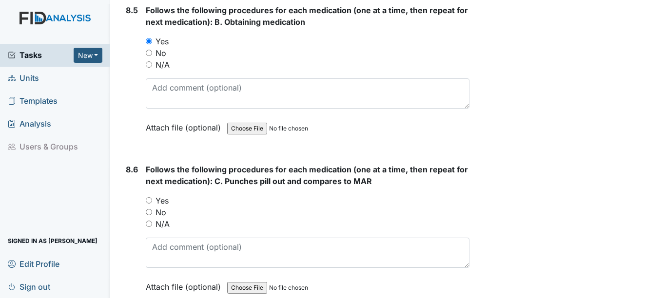
click at [150, 204] on input "Yes" at bounding box center [149, 200] width 6 height 6
radio input "true"
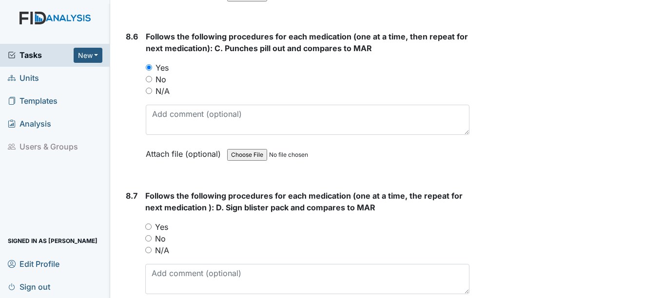
scroll to position [8679, 0]
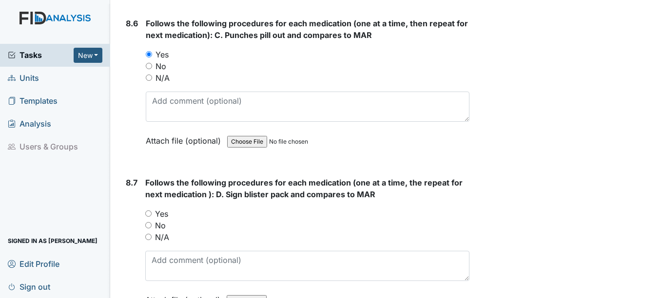
click at [149, 217] on input "Yes" at bounding box center [148, 214] width 6 height 6
radio input "true"
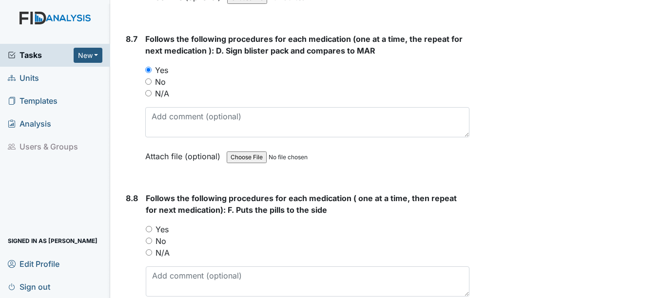
scroll to position [8825, 0]
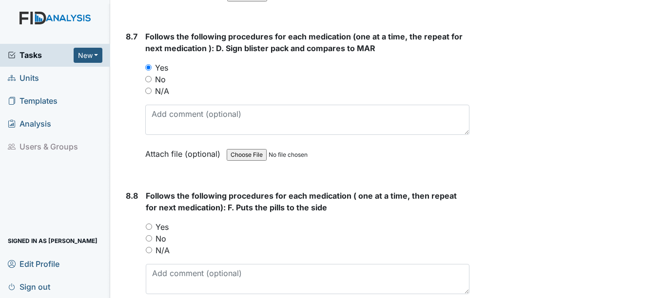
click at [149, 230] on input "Yes" at bounding box center [149, 227] width 6 height 6
radio input "true"
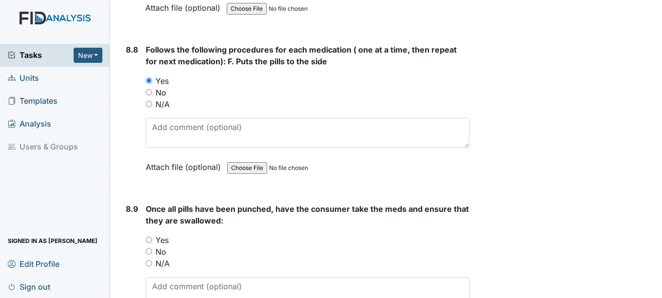
scroll to position [9020, 0]
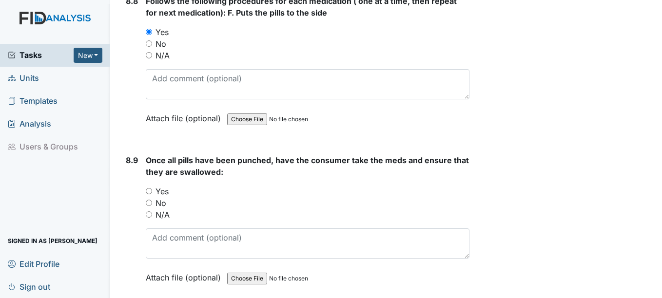
click at [151, 195] on input "Yes" at bounding box center [149, 191] width 6 height 6
radio input "true"
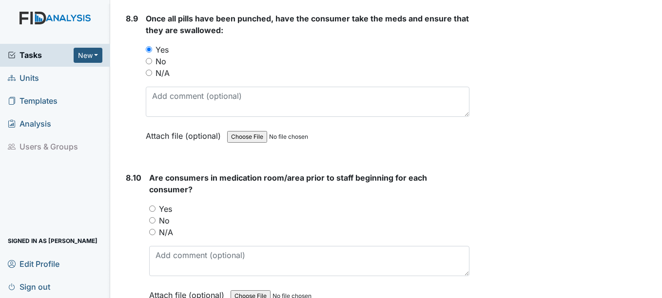
scroll to position [9166, 0]
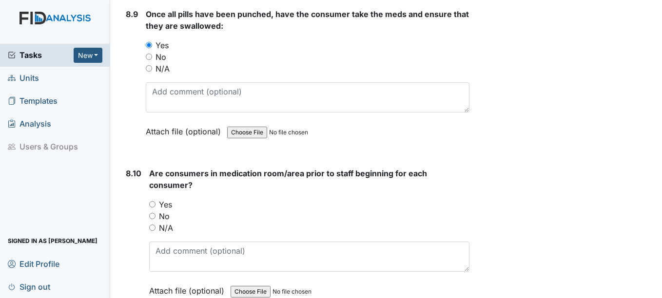
click at [152, 208] on input "Yes" at bounding box center [152, 204] width 6 height 6
radio input "true"
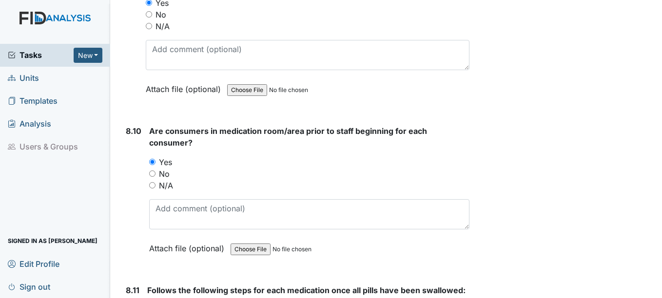
scroll to position [9264, 0]
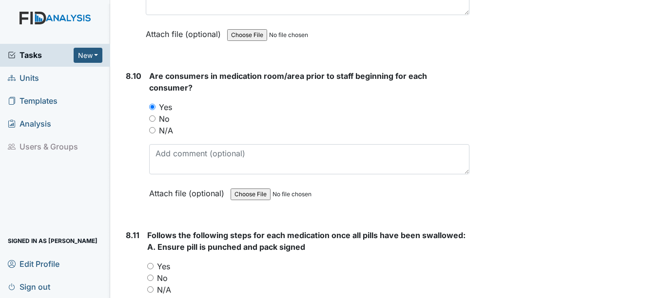
click at [149, 270] on input "Yes" at bounding box center [150, 266] width 6 height 6
radio input "true"
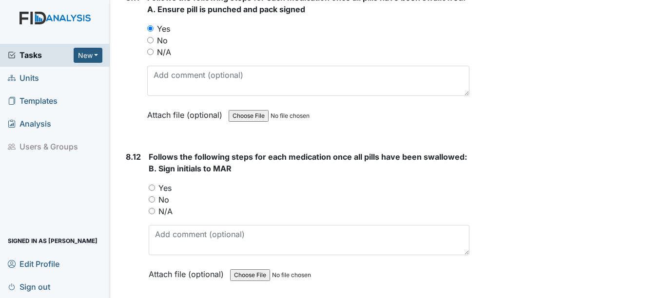
scroll to position [9508, 0]
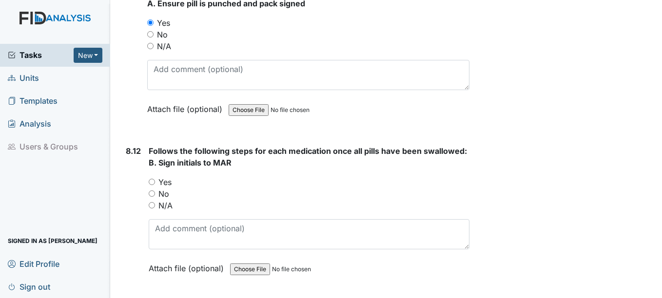
click at [156, 188] on div "Follows the following steps for each medication once all pills have been swallo…" at bounding box center [309, 213] width 320 height 136
click at [153, 185] on input "Yes" at bounding box center [152, 182] width 6 height 6
radio input "true"
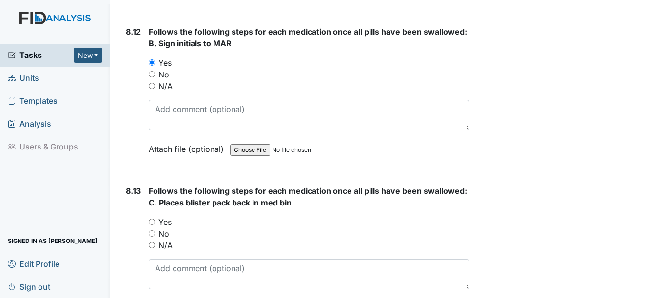
scroll to position [9654, 0]
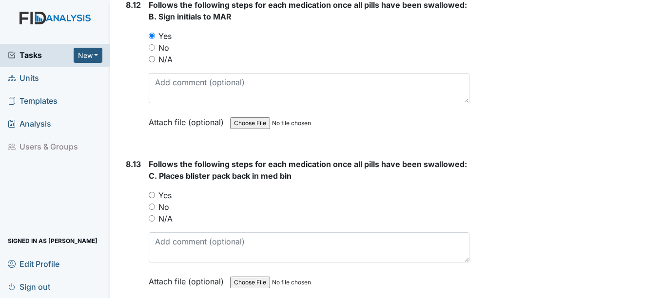
click at [155, 198] on input "Yes" at bounding box center [152, 195] width 6 height 6
radio input "true"
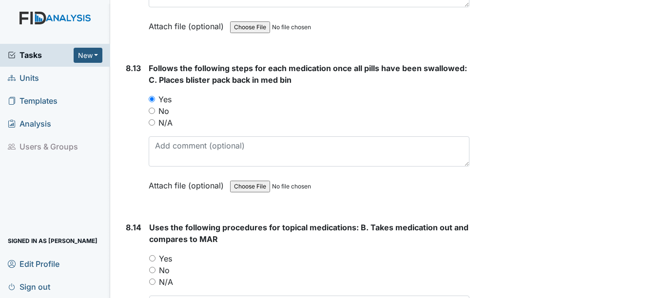
scroll to position [9800, 0]
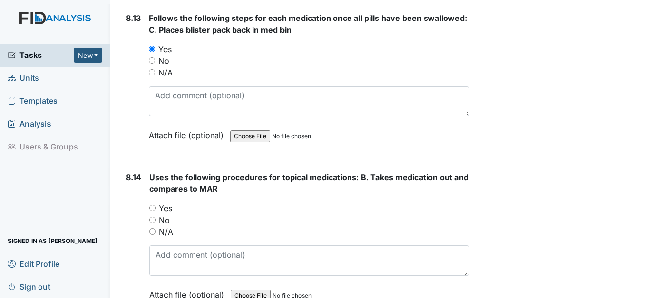
click at [153, 212] on input "Yes" at bounding box center [152, 208] width 6 height 6
radio input "true"
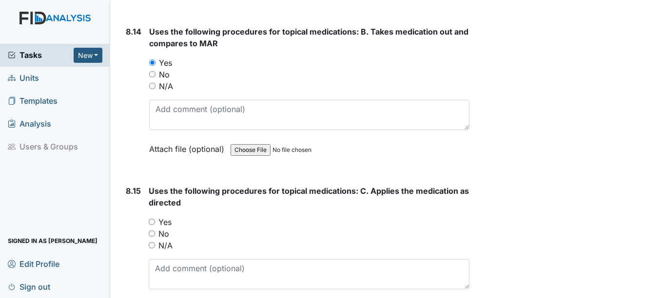
scroll to position [9946, 0]
click at [154, 225] on input "Yes" at bounding box center [152, 221] width 6 height 6
radio input "true"
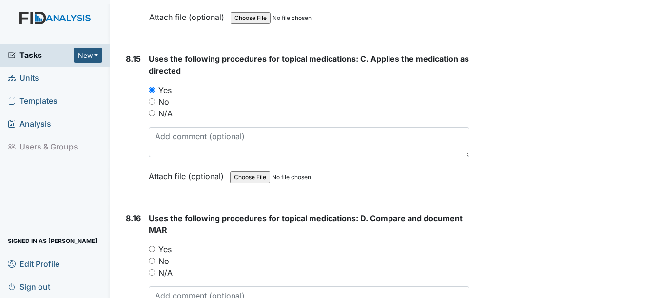
scroll to position [10093, 0]
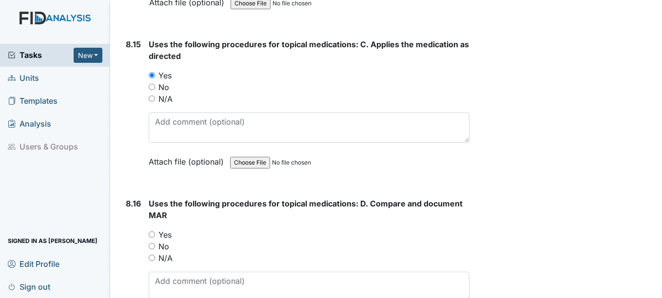
click at [152, 238] on input "Yes" at bounding box center [152, 235] width 6 height 6
radio input "true"
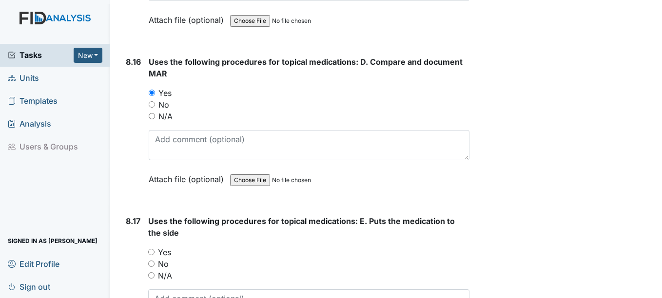
scroll to position [10239, 0]
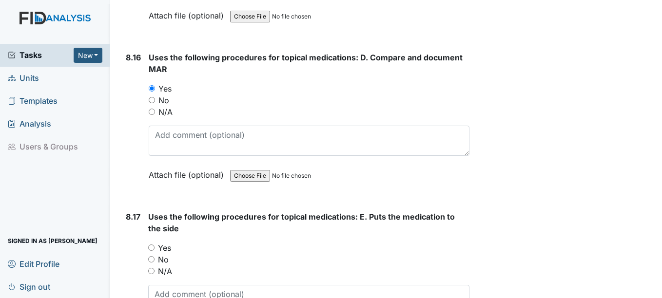
click at [153, 251] on input "Yes" at bounding box center [151, 248] width 6 height 6
radio input "true"
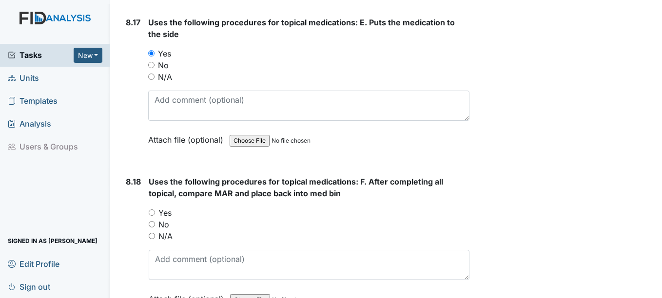
scroll to position [10434, 0]
click at [151, 216] on input "Yes" at bounding box center [152, 212] width 6 height 6
radio input "true"
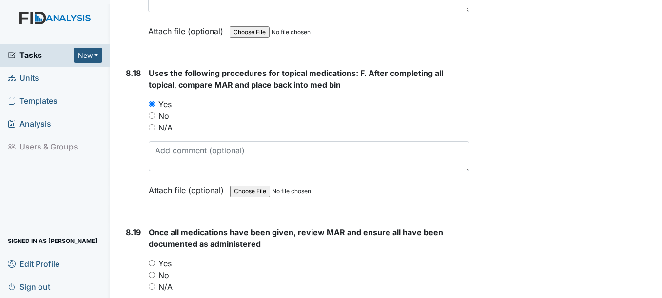
scroll to position [10580, 0]
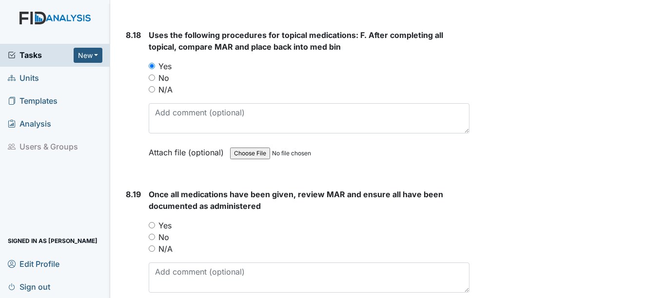
click at [152, 229] on input "Yes" at bounding box center [152, 225] width 6 height 6
radio input "true"
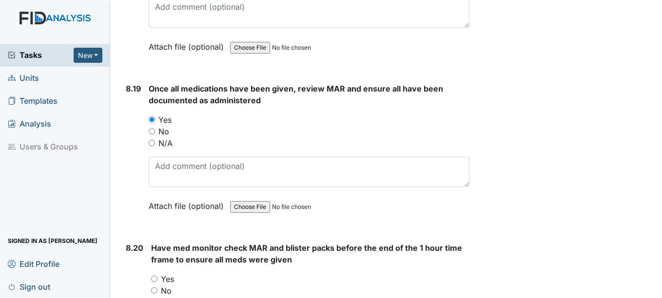
scroll to position [10727, 0]
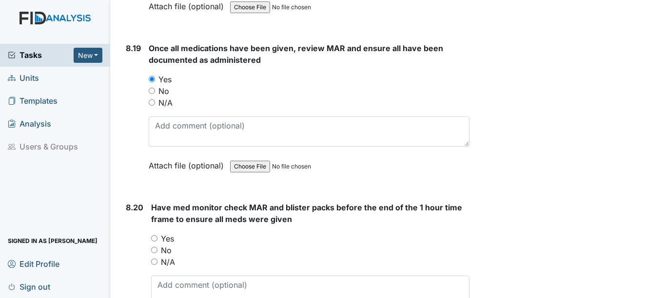
click at [155, 242] on input "Yes" at bounding box center [154, 238] width 6 height 6
radio input "true"
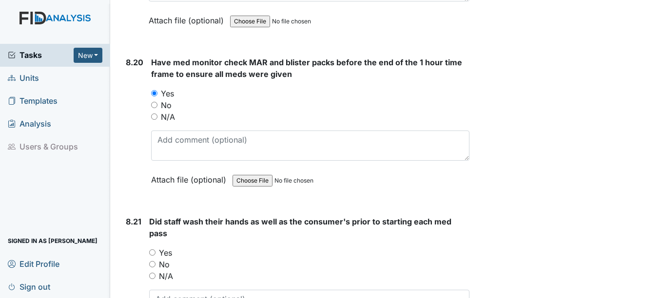
scroll to position [10873, 0]
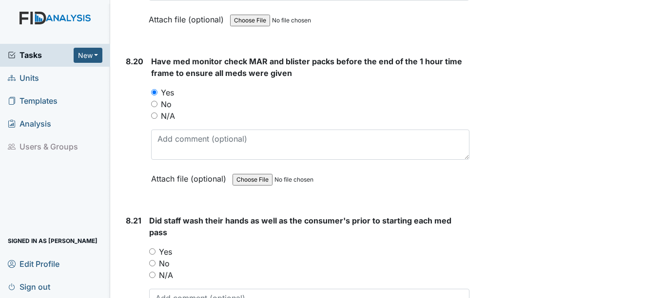
click at [155, 255] on input "Yes" at bounding box center [152, 252] width 6 height 6
radio input "true"
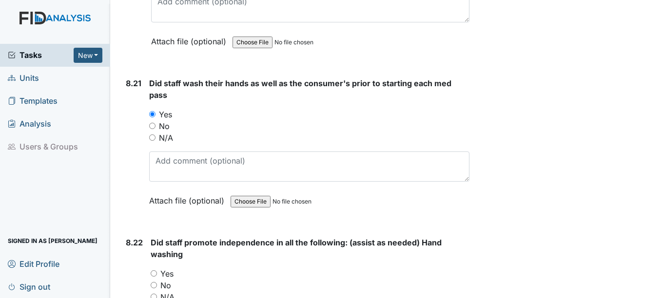
scroll to position [11019, 0]
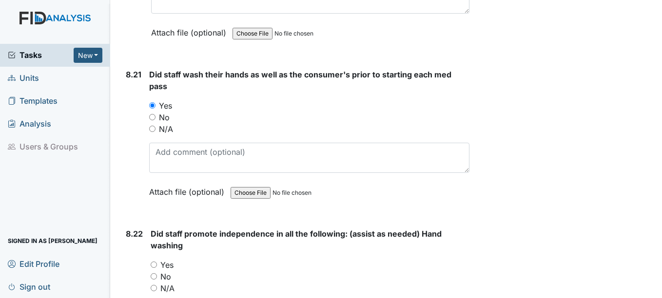
click at [154, 268] on input "Yes" at bounding box center [154, 265] width 6 height 6
radio input "true"
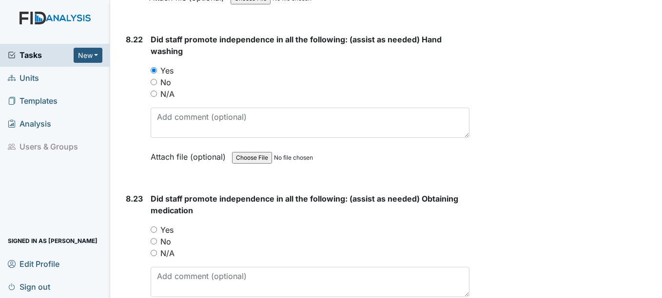
scroll to position [11214, 0]
click at [155, 233] on input "Yes" at bounding box center [154, 229] width 6 height 6
radio input "true"
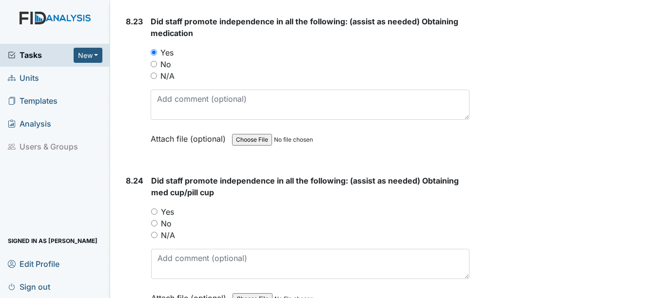
scroll to position [11409, 0]
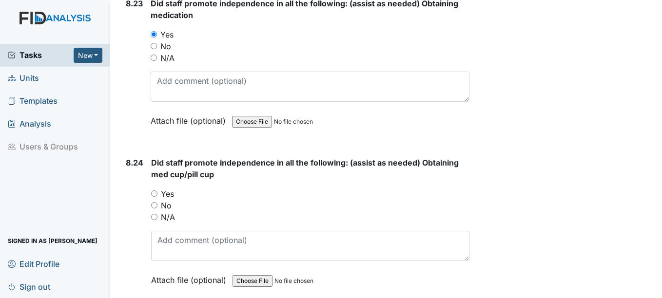
click at [157, 197] on input "Yes" at bounding box center [154, 194] width 6 height 6
radio input "true"
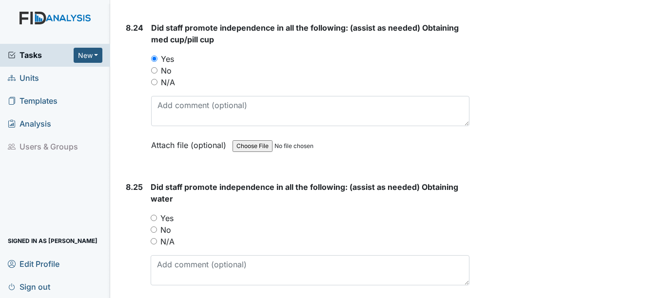
scroll to position [11555, 0]
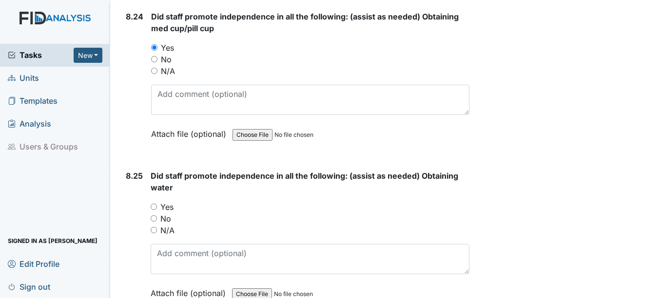
click at [153, 210] on input "Yes" at bounding box center [154, 207] width 6 height 6
radio input "true"
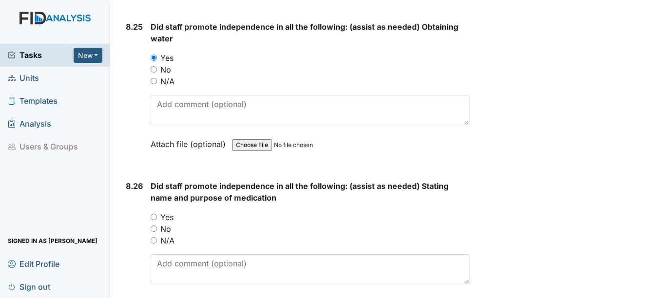
scroll to position [11750, 0]
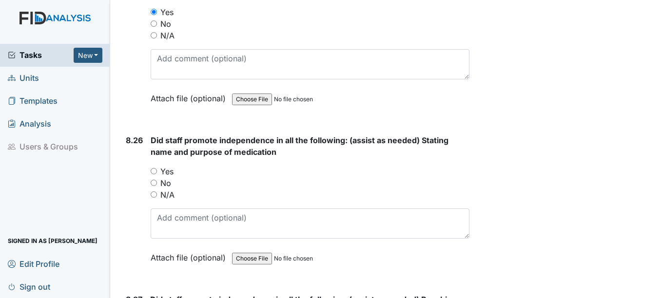
click at [159, 189] on div "No" at bounding box center [310, 183] width 318 height 12
click at [156, 175] on input "Yes" at bounding box center [154, 171] width 6 height 6
radio input "true"
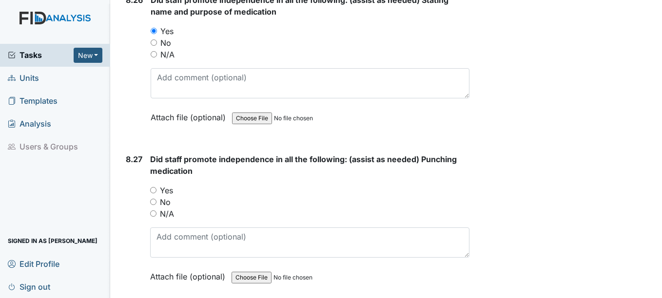
scroll to position [11897, 0]
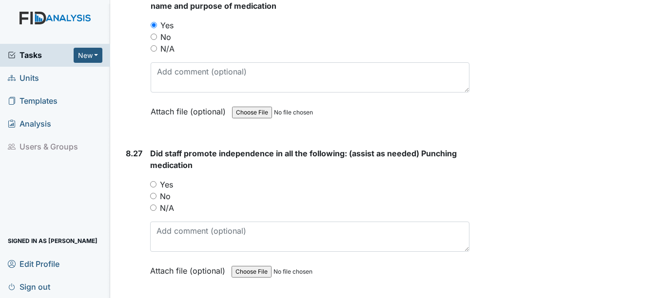
click at [155, 188] on input "Yes" at bounding box center [153, 184] width 6 height 6
radio input "true"
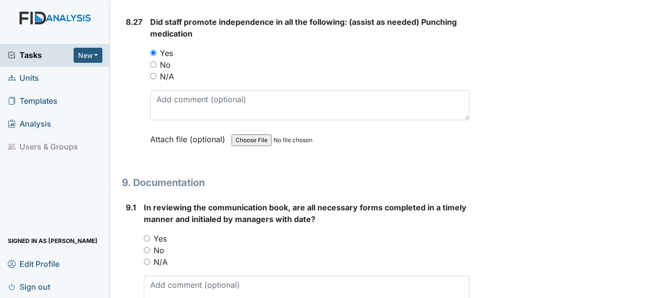
scroll to position [12043, 0]
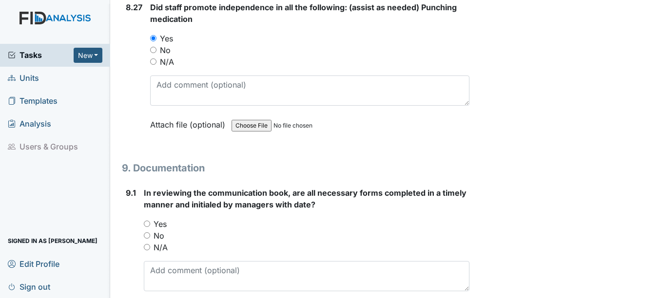
click at [147, 227] on input "Yes" at bounding box center [147, 224] width 6 height 6
radio input "true"
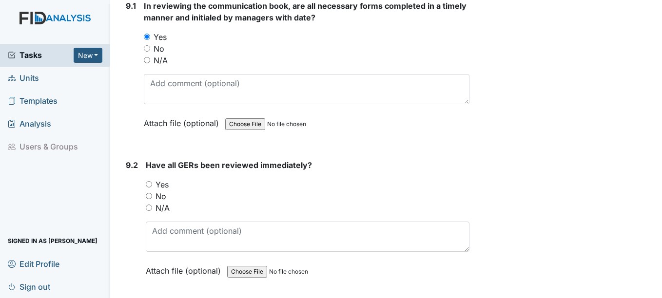
scroll to position [12238, 0]
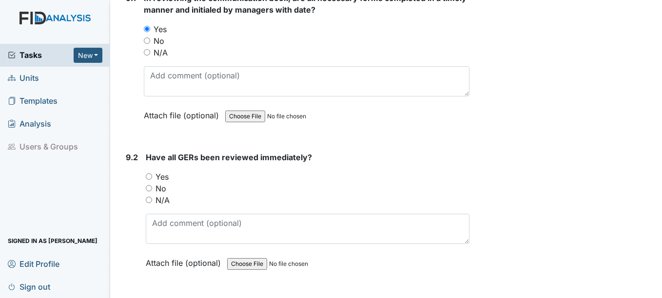
click at [148, 180] on input "Yes" at bounding box center [149, 177] width 6 height 6
radio input "true"
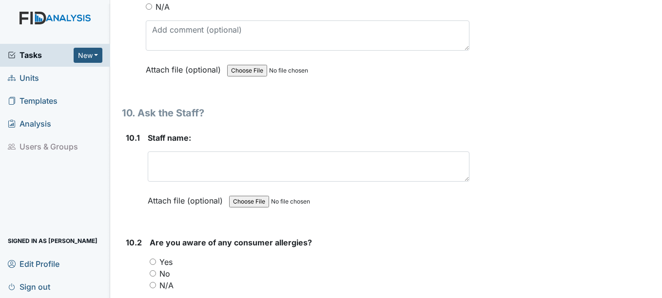
scroll to position [12433, 0]
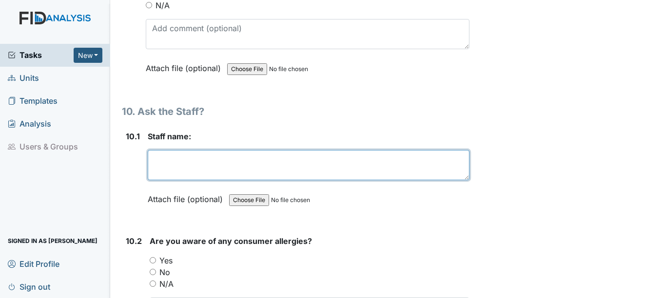
click at [184, 179] on textarea at bounding box center [308, 165] width 321 height 30
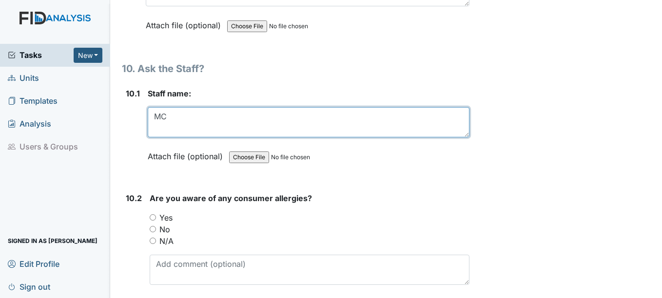
scroll to position [12579, 0]
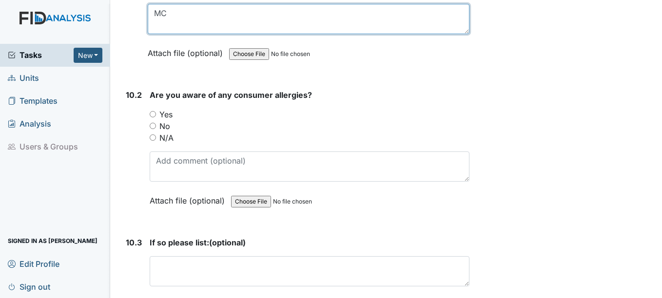
type textarea "MC"
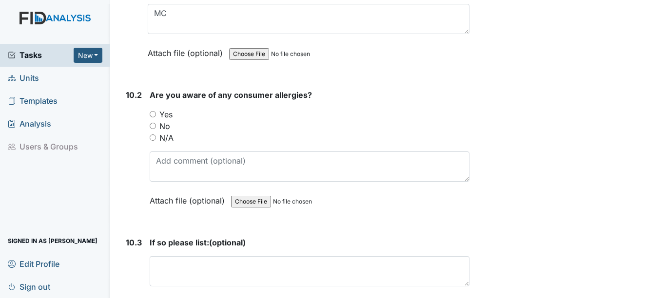
click at [154, 118] on input "Yes" at bounding box center [153, 114] width 6 height 6
radio input "true"
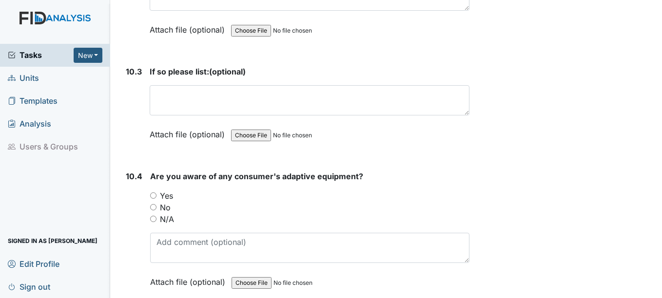
scroll to position [12774, 0]
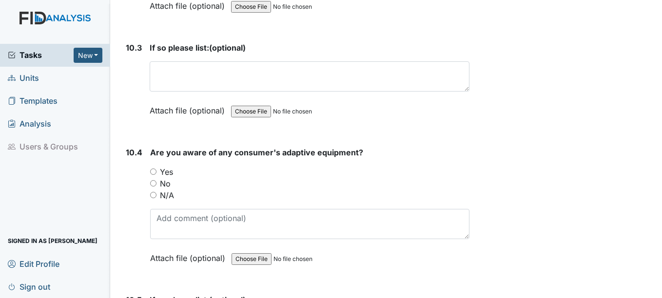
click at [155, 175] on input "Yes" at bounding box center [153, 172] width 6 height 6
radio input "true"
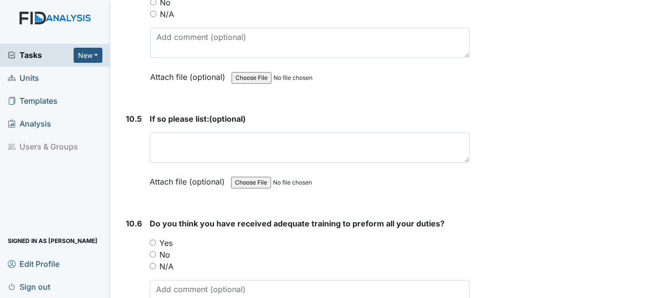
scroll to position [12969, 0]
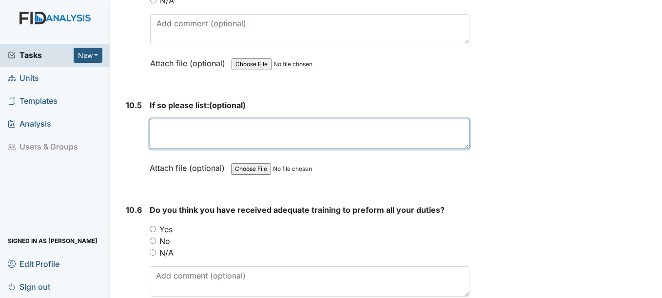
click at [211, 141] on textarea at bounding box center [309, 134] width 319 height 30
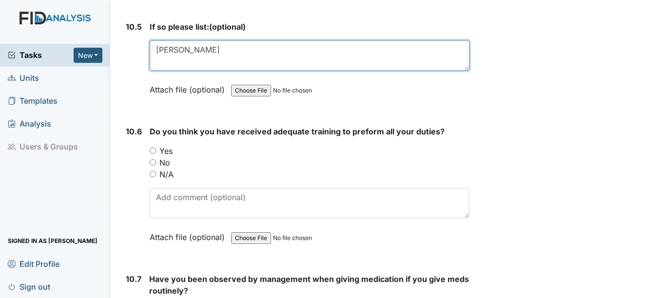
scroll to position [13067, 0]
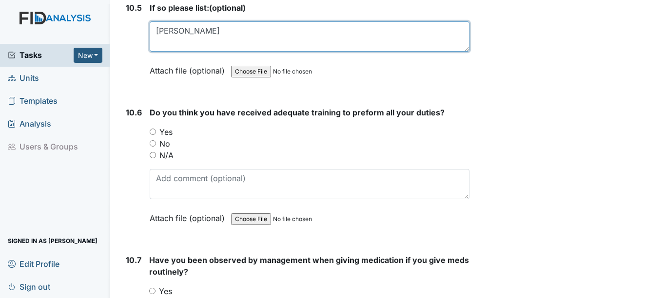
type textarea "SM Walker"
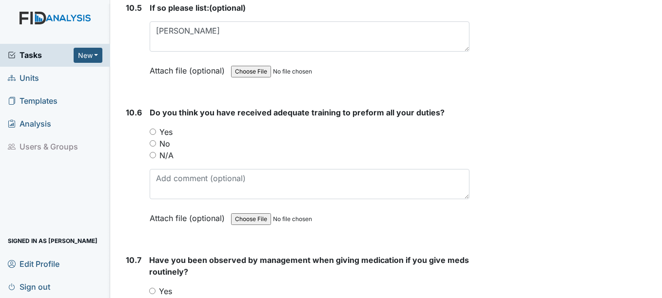
click at [152, 135] on input "Yes" at bounding box center [153, 132] width 6 height 6
radio input "true"
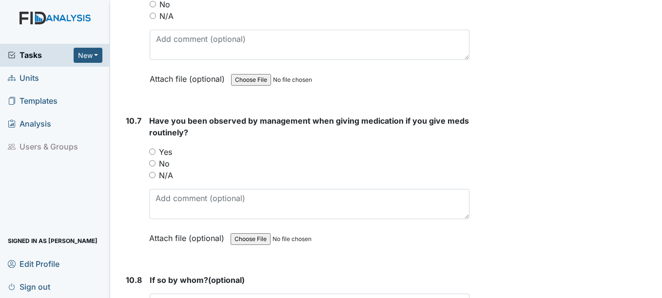
scroll to position [13213, 0]
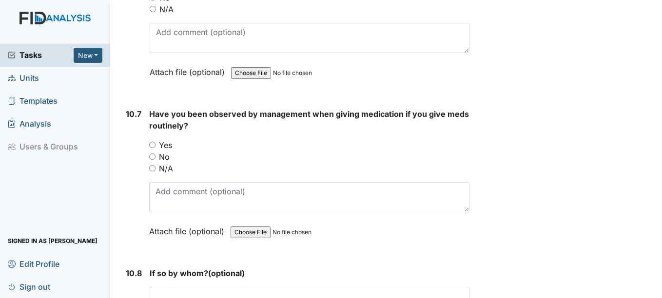
click at [152, 145] on div "Have you been observed by management when giving medication if you give meds ro…" at bounding box center [309, 176] width 320 height 136
click at [152, 148] on input "Yes" at bounding box center [152, 145] width 6 height 6
radio input "true"
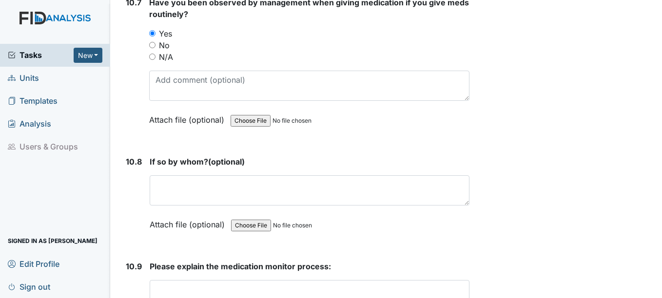
scroll to position [13359, 0]
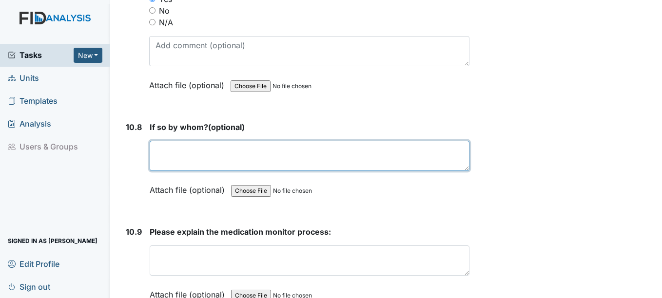
click at [156, 161] on textarea at bounding box center [309, 156] width 319 height 30
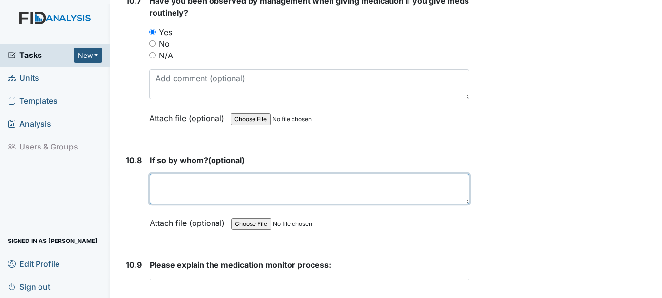
scroll to position [13311, 0]
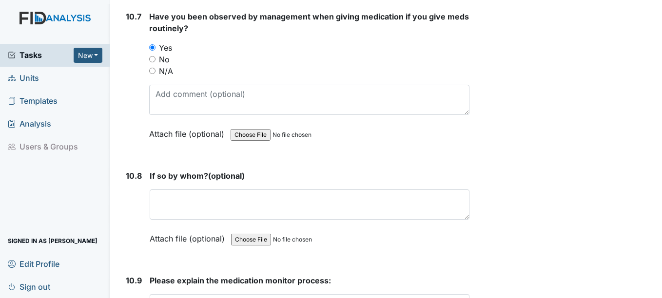
click at [181, 196] on div "If so by whom? (optional) This field is required. Attach file (optional) You ca…" at bounding box center [309, 210] width 319 height 81
click at [199, 234] on div "If so by whom? (optional) This field is required. Attach file (optional) You ca…" at bounding box center [309, 210] width 319 height 81
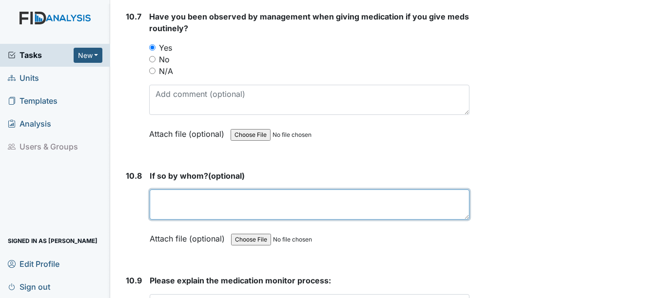
click at [202, 219] on textarea at bounding box center [309, 205] width 319 height 30
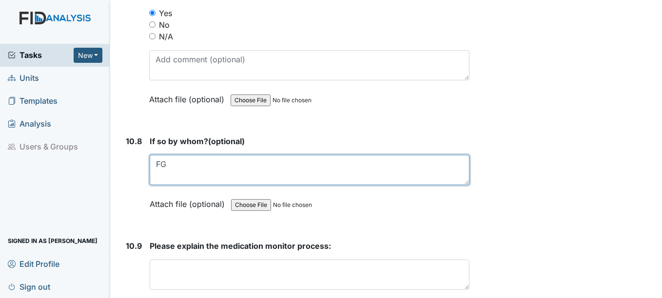
scroll to position [13408, 0]
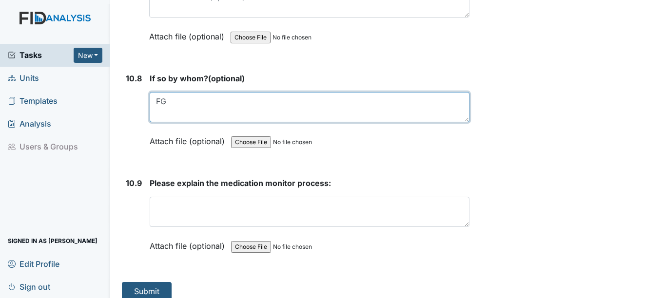
type textarea "FG"
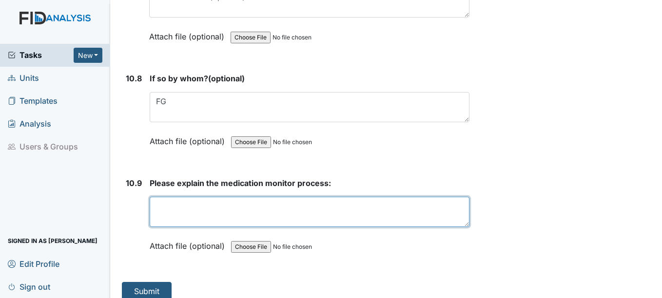
click at [185, 218] on textarea at bounding box center [309, 212] width 319 height 30
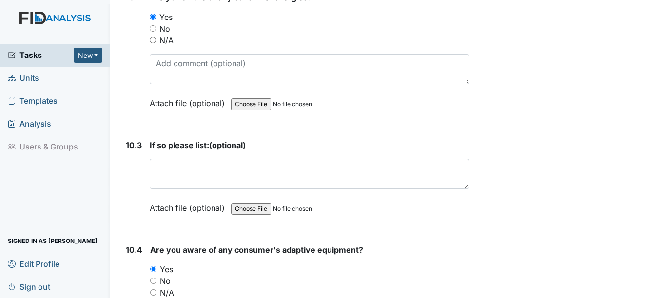
scroll to position [12628, 0]
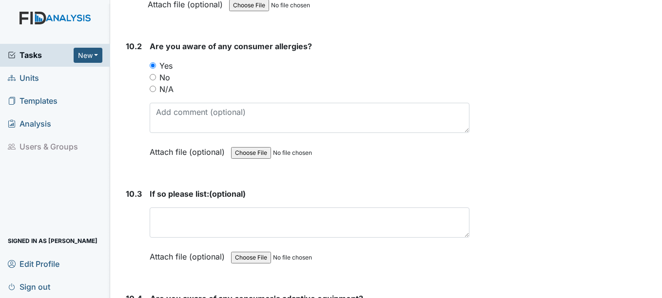
type textarea "Observed"
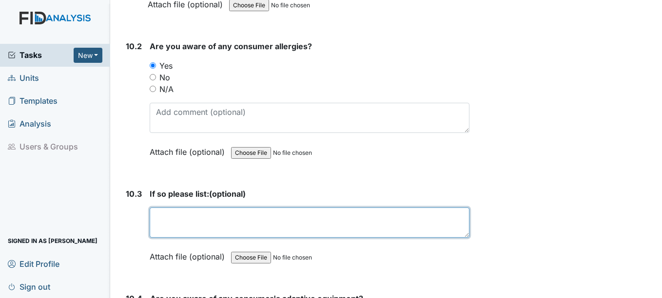
click at [196, 237] on textarea at bounding box center [309, 223] width 319 height 30
type textarea "BC Bactrim"
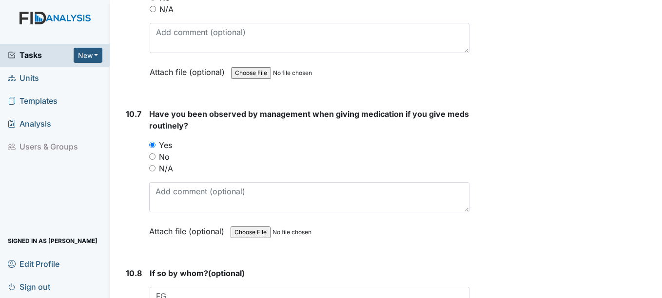
scroll to position [13430, 0]
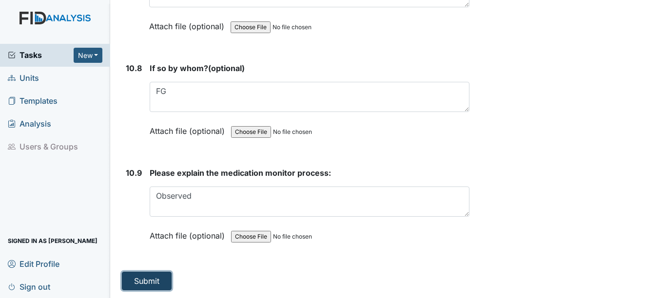
click at [140, 277] on button "Submit" at bounding box center [147, 281] width 50 height 19
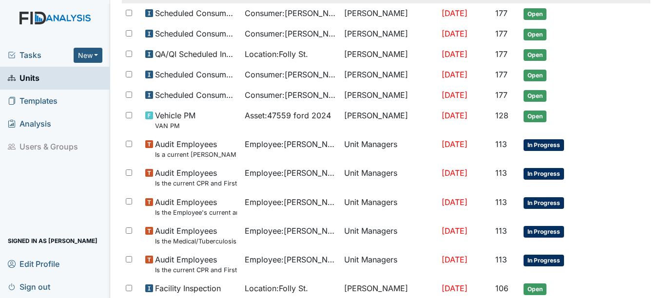
scroll to position [195, 0]
